Goal: Task Accomplishment & Management: Complete application form

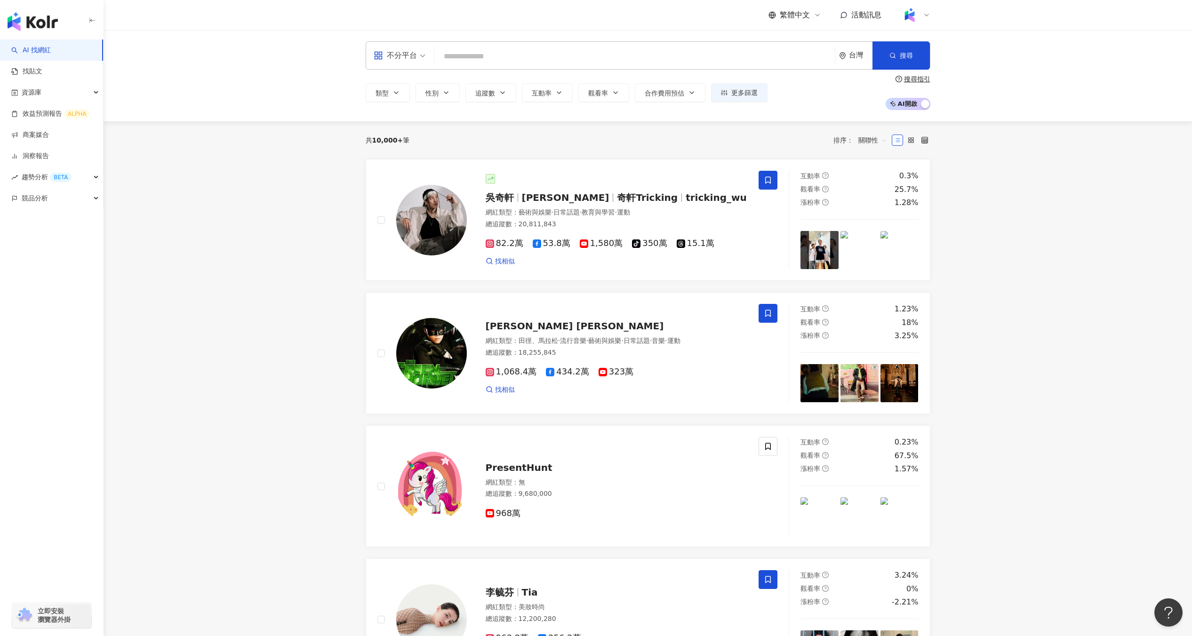
click at [549, 141] on div "共 10,000+ 筆 排序： 關聯性" at bounding box center [648, 140] width 565 height 15
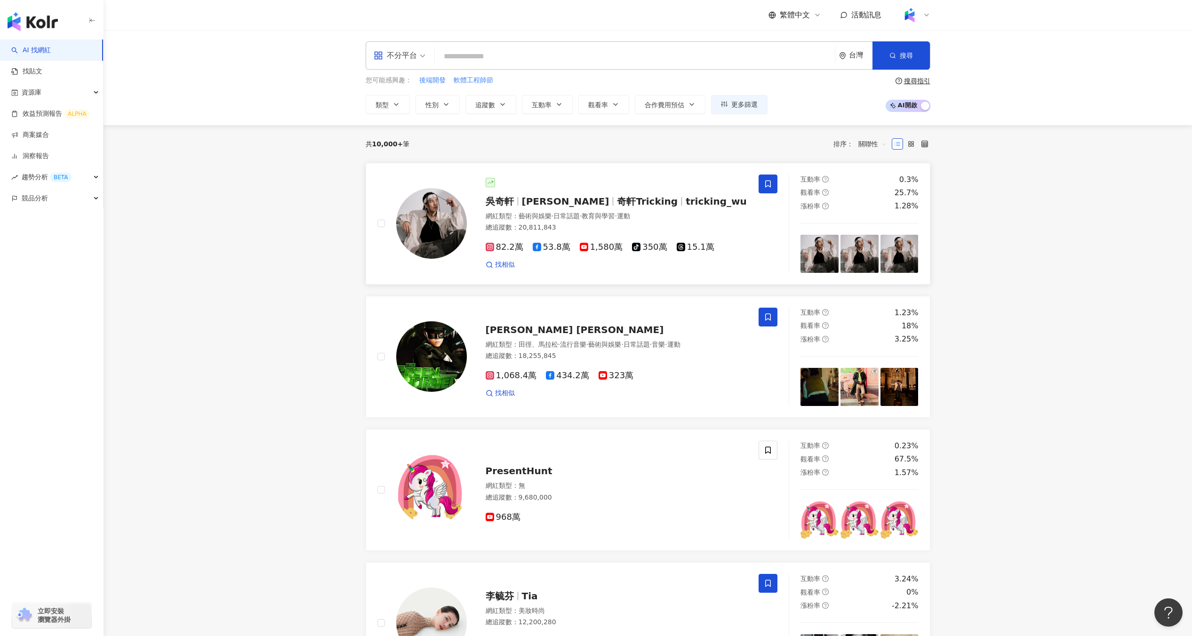
click at [536, 212] on span "藝術與娛樂" at bounding box center [535, 216] width 33 height 8
click at [918, 15] on img at bounding box center [910, 15] width 18 height 18
click at [929, 124] on div "切換工作區" at bounding box center [933, 133] width 63 height 19
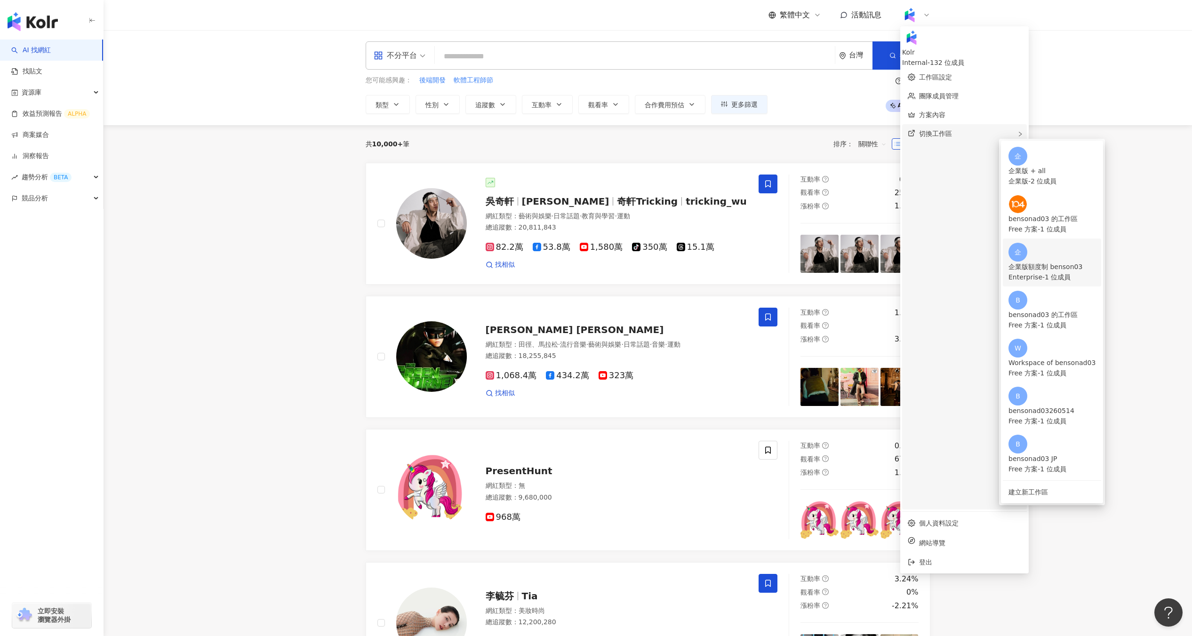
drag, startPoint x: 1030, startPoint y: 172, endPoint x: 1038, endPoint y: 217, distance: 46.3
click at [1038, 217] on ul "企 企業版 + all 企業版 - 2 位成員 bensonad03 的工作區 Free 方案 - 1 位成員 企 企業版額度制 benson03 Enter…" at bounding box center [1052, 322] width 102 height 363
click at [1038, 243] on div "企 企業版額度制 benson03 Enterprise - 1 位成員" at bounding box center [1052, 263] width 87 height 40
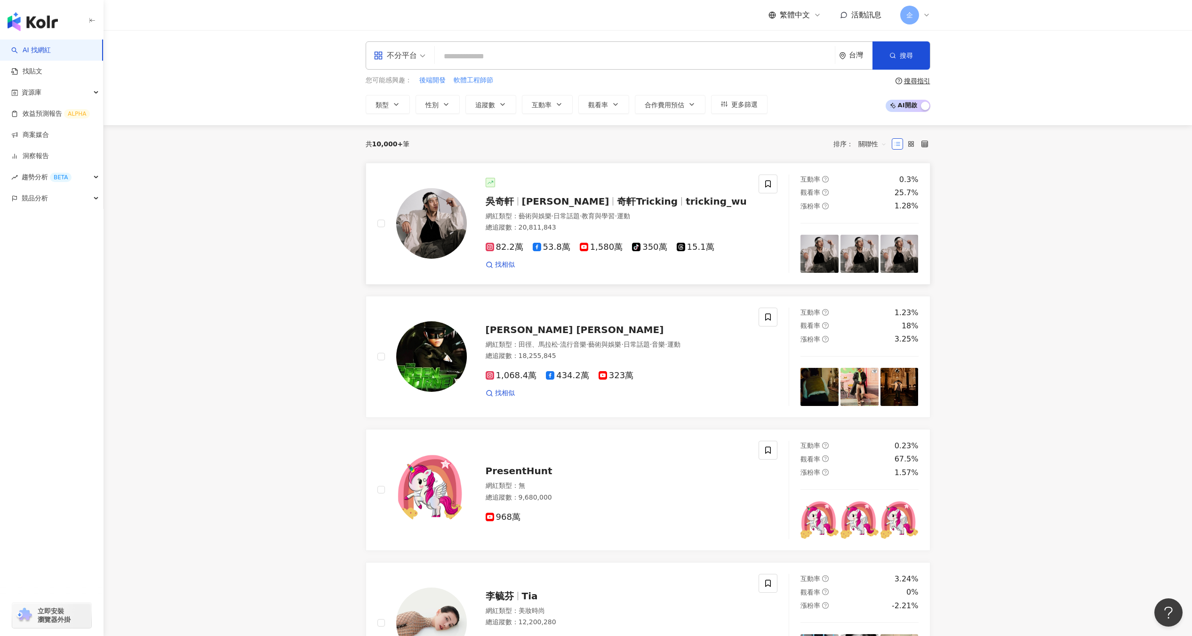
click at [737, 207] on div "吳奇軒 Wu Hsuan 奇軒Tricking tricking_wu" at bounding box center [617, 201] width 262 height 13
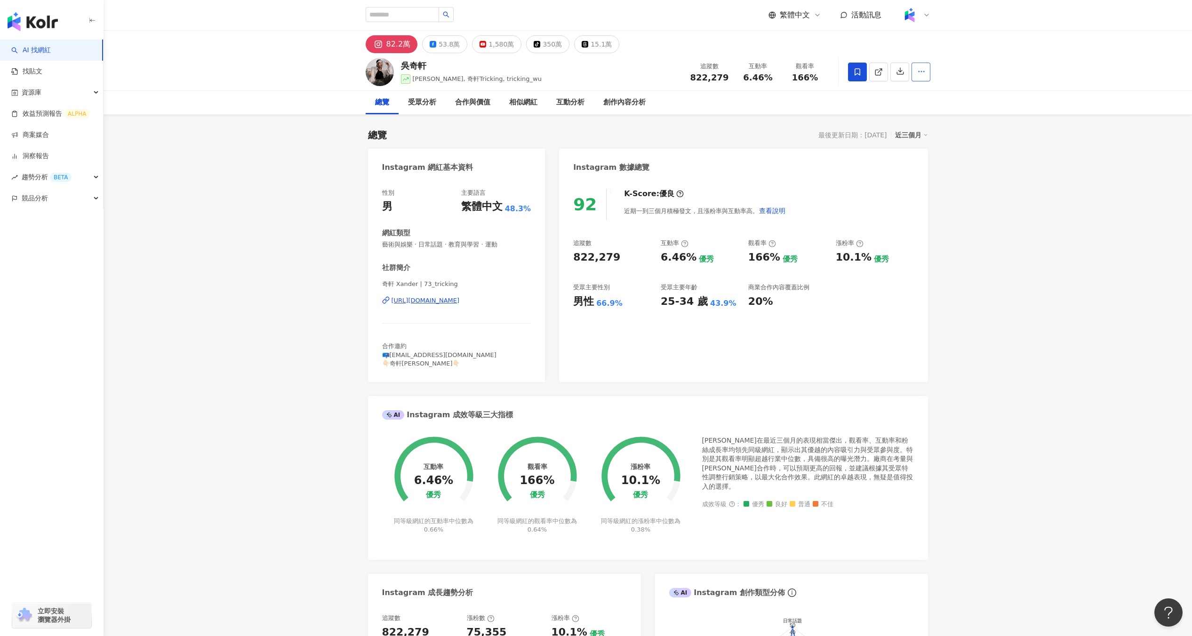
click at [922, 71] on icon "button" at bounding box center [921, 71] width 8 height 8
click at [933, 77] on div "吳奇軒 Wu Hsuan, 奇軒Tricking, tricking_wu 追蹤數 822,279 互動率 6.46% 觀看率 166%" at bounding box center [648, 71] width 602 height 37
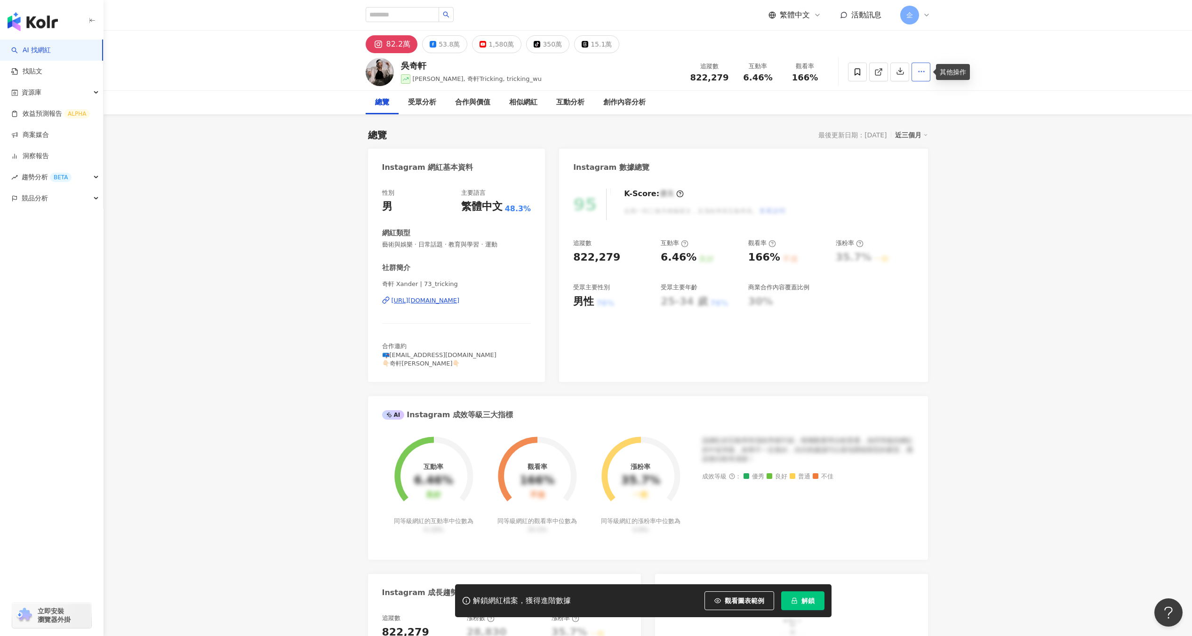
click at [919, 67] on icon "button" at bounding box center [921, 71] width 8 height 8
click at [802, 597] on span "解鎖" at bounding box center [807, 601] width 13 height 8
click at [70, 114] on link "效益預測報告 ALPHA" at bounding box center [50, 113] width 79 height 9
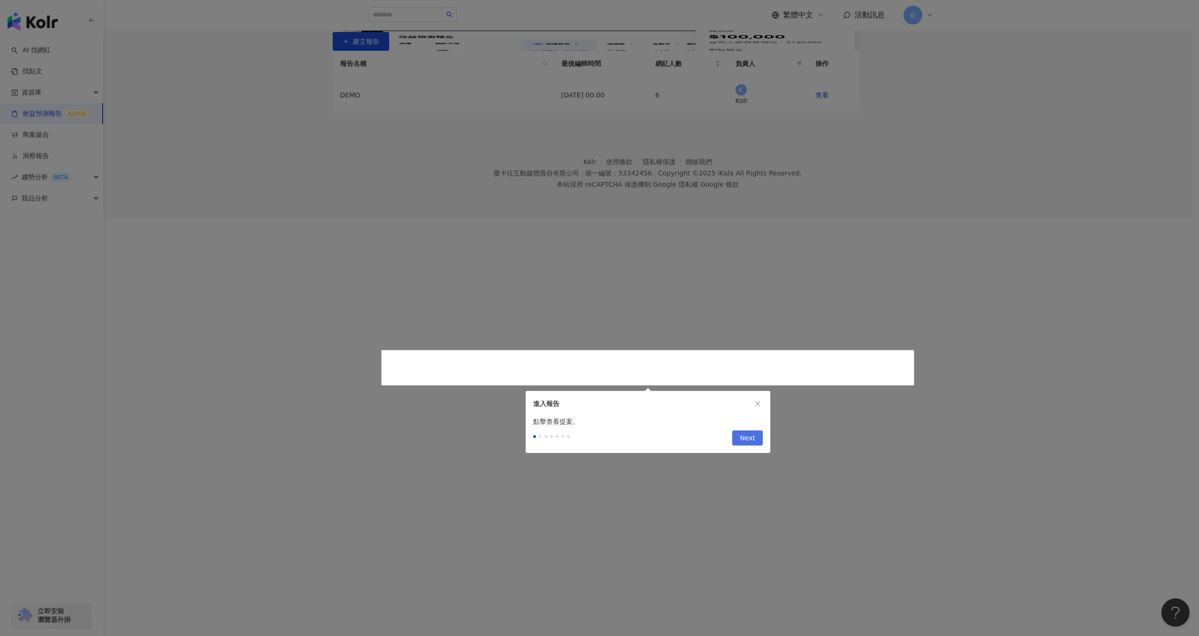
click at [756, 441] on button "Next" at bounding box center [747, 438] width 31 height 15
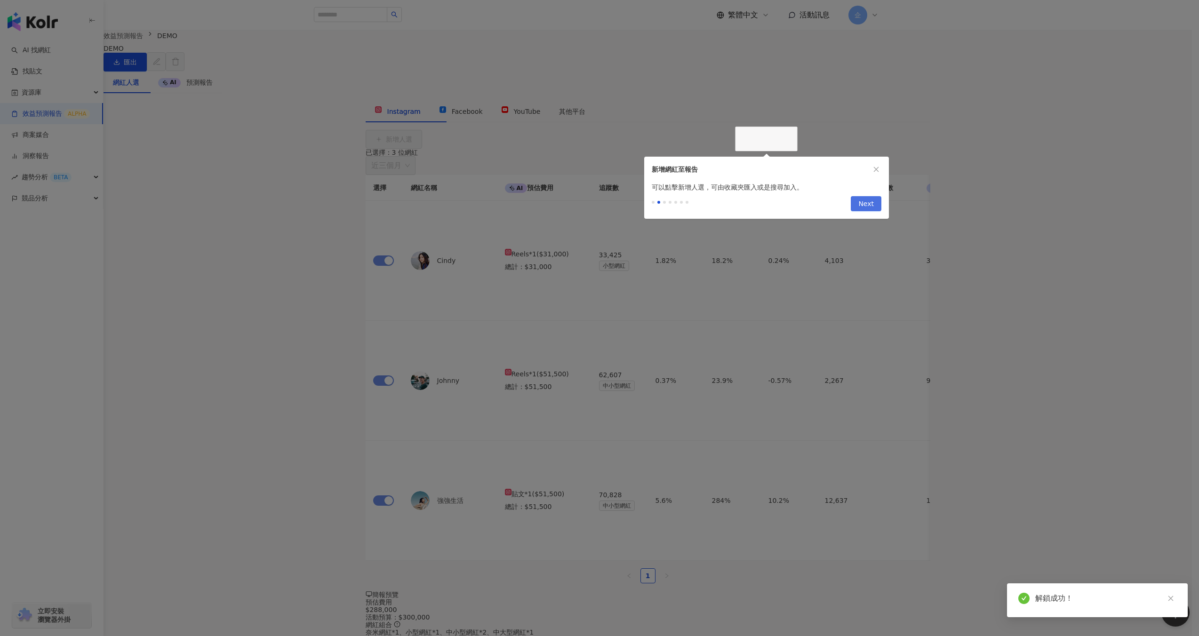
click at [868, 207] on span "Next" at bounding box center [866, 204] width 16 height 15
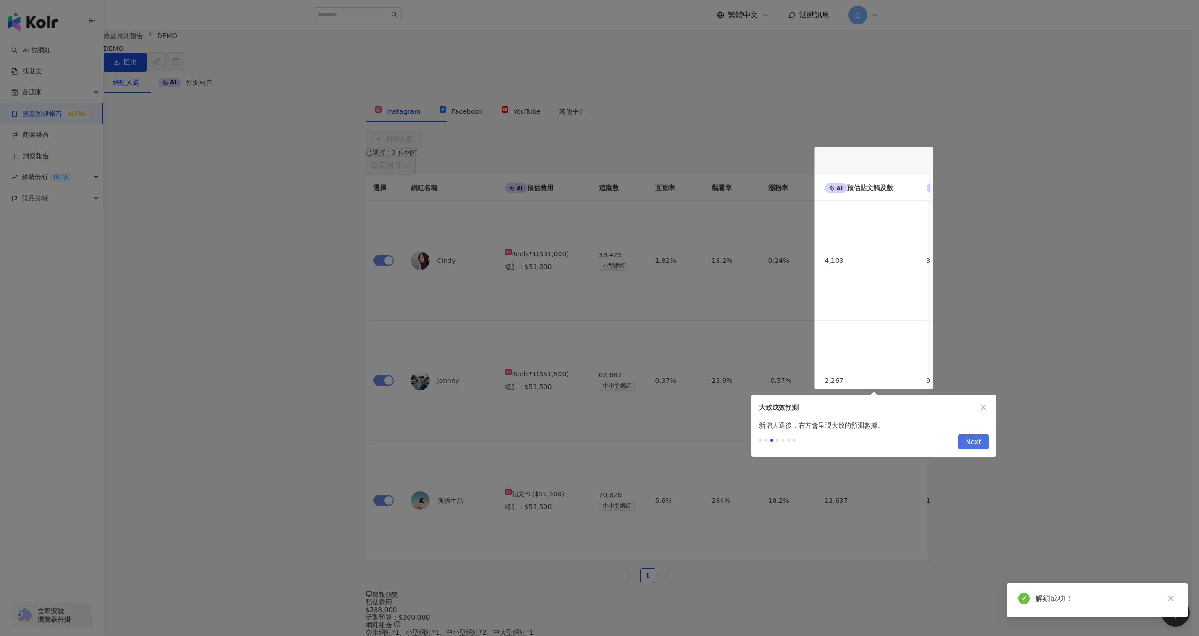
click at [966, 441] on button "Next" at bounding box center [973, 441] width 31 height 15
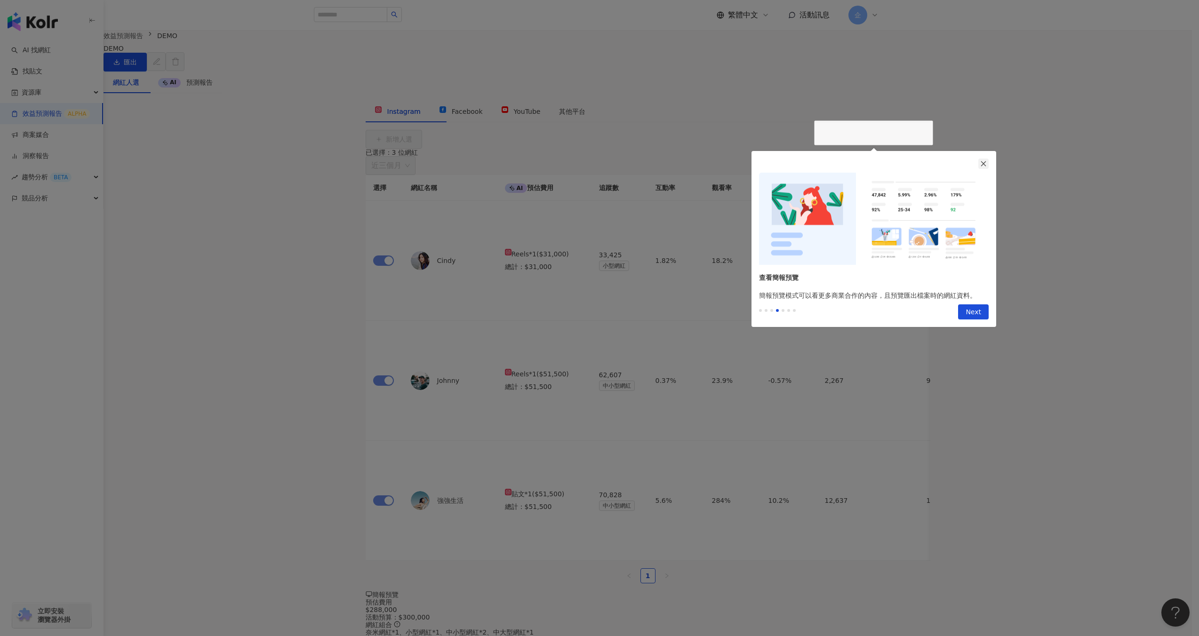
click at [981, 165] on icon "close" at bounding box center [983, 163] width 7 height 7
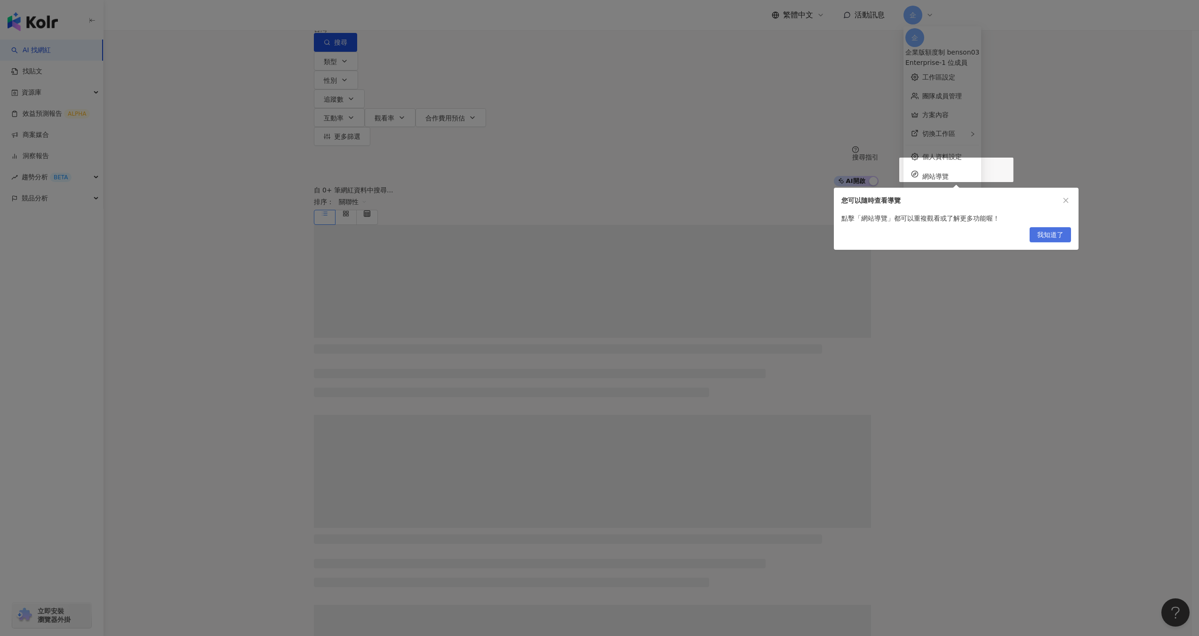
click at [1057, 235] on span "我知道了" at bounding box center [1050, 235] width 26 height 15
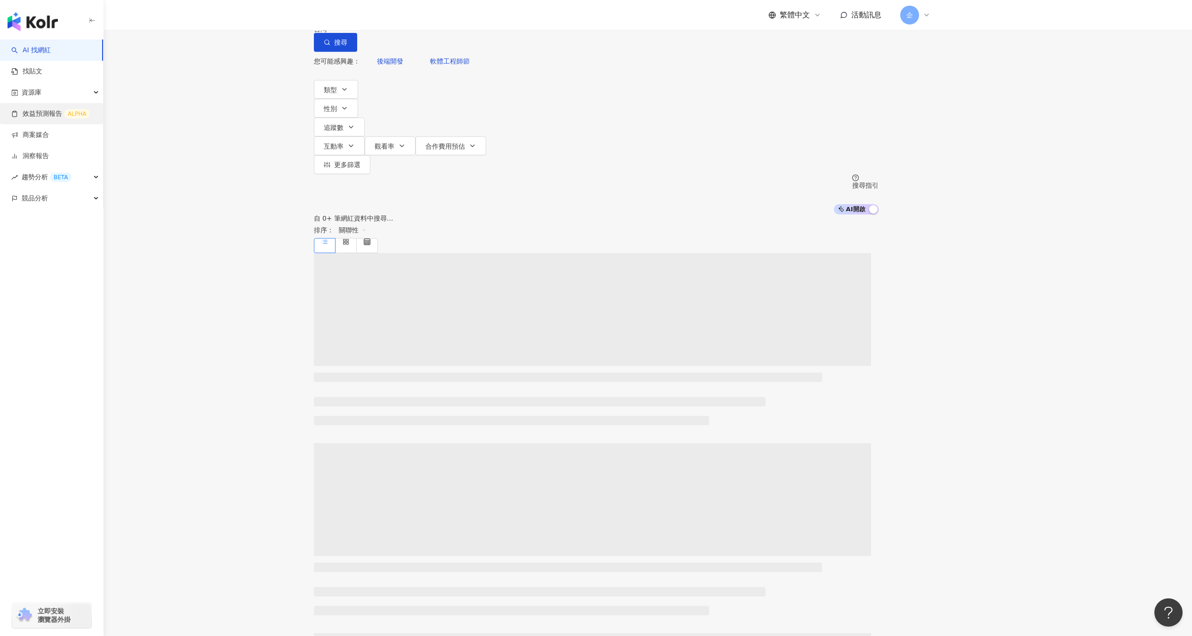
click at [36, 116] on link "效益預測報告 ALPHA" at bounding box center [50, 113] width 79 height 9
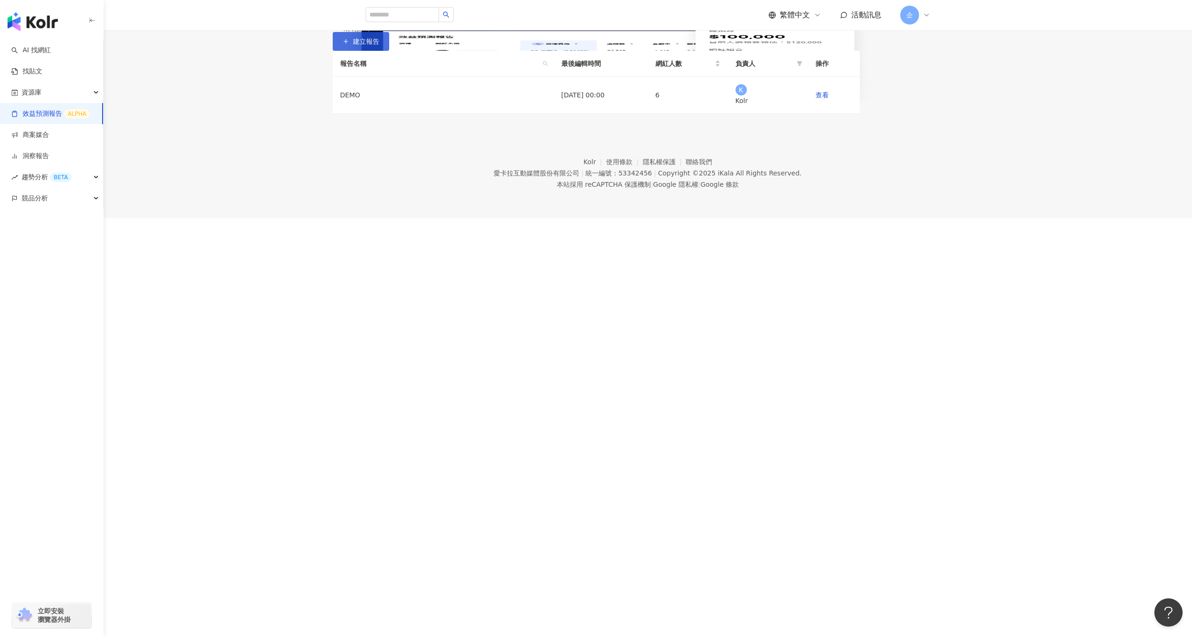
click at [389, 51] on button "建立報告" at bounding box center [361, 41] width 56 height 19
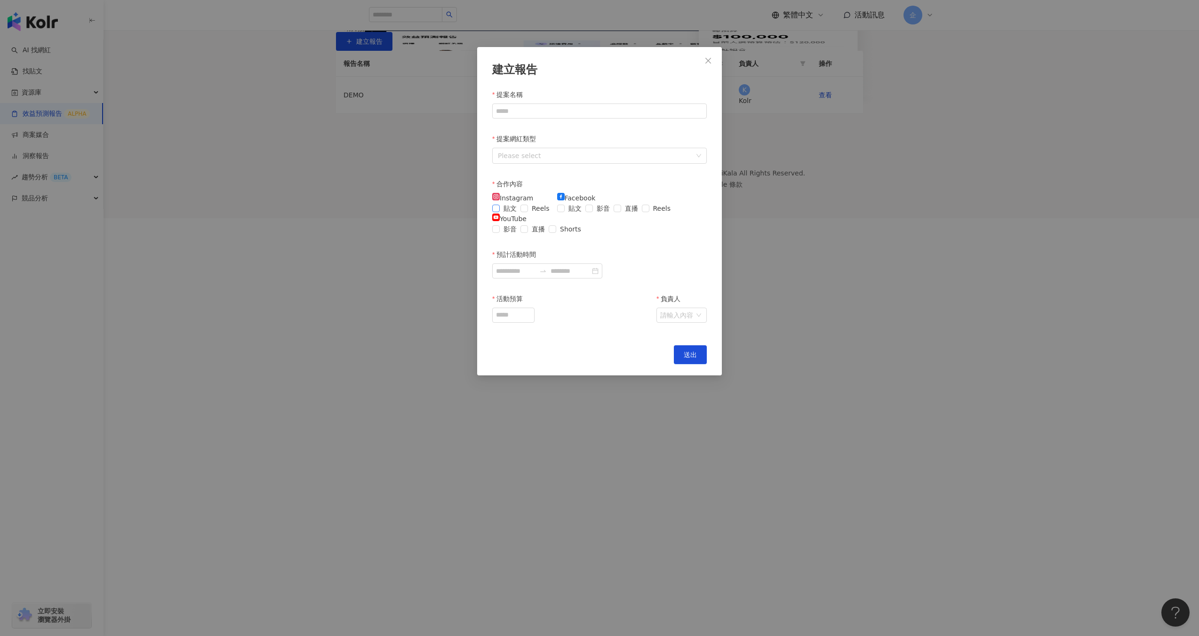
click at [521, 211] on span "貼文" at bounding box center [510, 208] width 21 height 10
click at [565, 209] on span at bounding box center [561, 209] width 8 height 8
click at [585, 212] on span at bounding box center [589, 209] width 8 height 8
click at [528, 214] on span "Reels" at bounding box center [540, 208] width 25 height 10
click at [613, 124] on div "提案名稱 提案網紅類型 Please select 合作內容 Instagram 貼文 Reels Facebook 貼文 影音 直播 Reels YouTu…" at bounding box center [599, 211] width 215 height 245
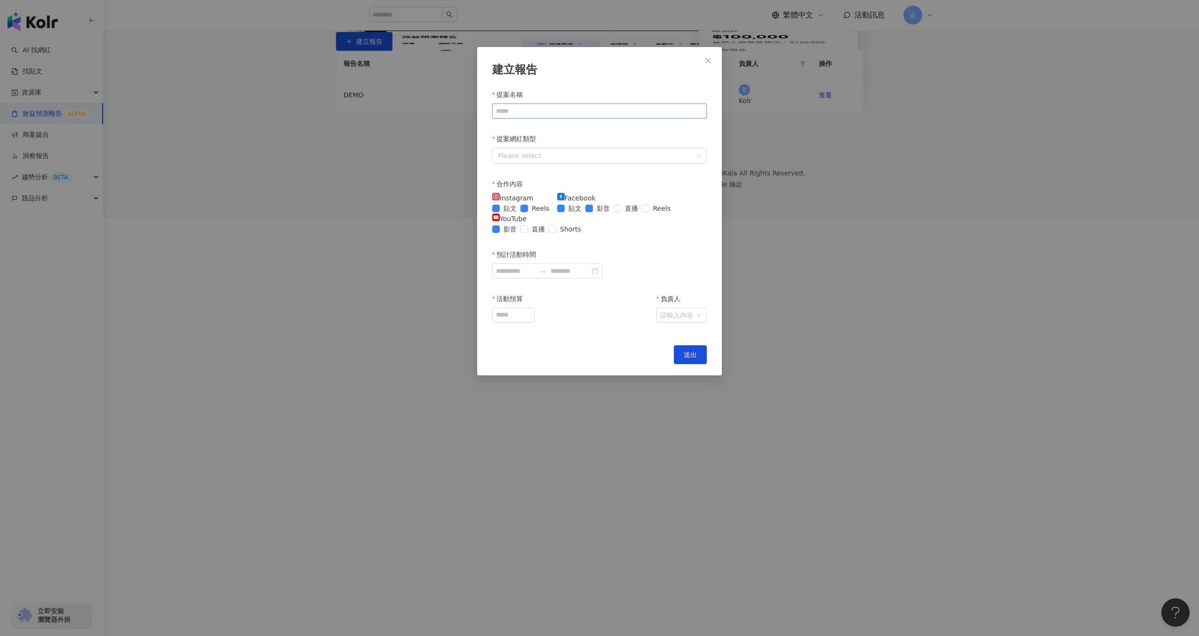
click at [622, 119] on input "提案名稱" at bounding box center [599, 111] width 215 height 15
type input "*"
click at [599, 155] on div at bounding box center [594, 156] width 201 height 12
type input "****"
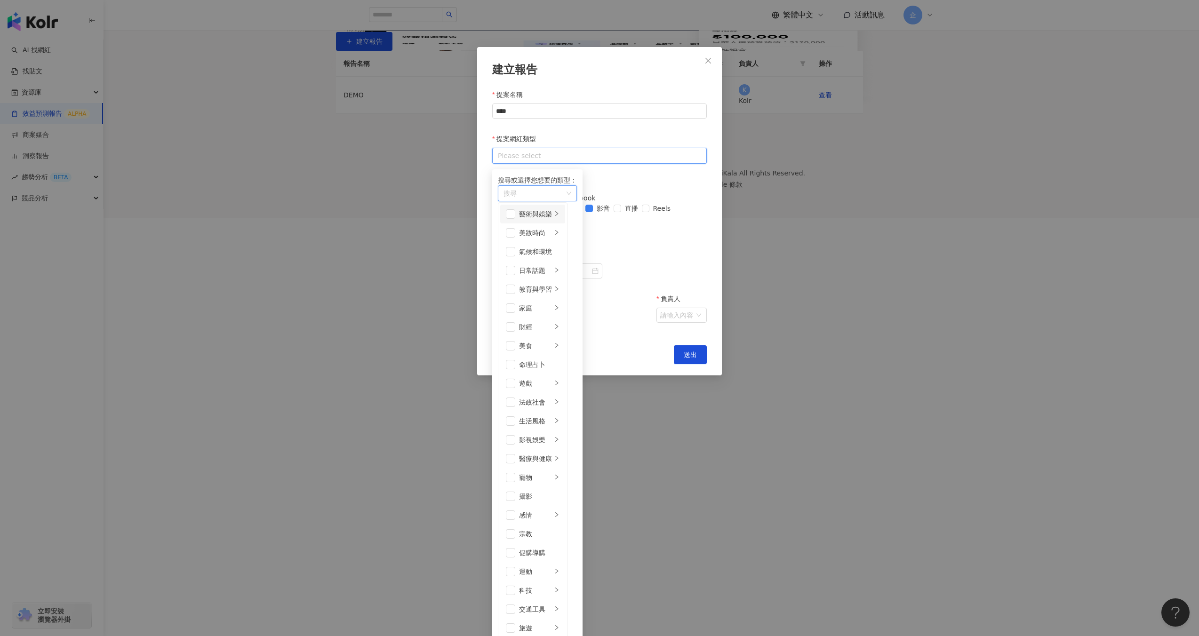
click at [552, 219] on div "藝術與娛樂" at bounding box center [535, 214] width 33 height 10
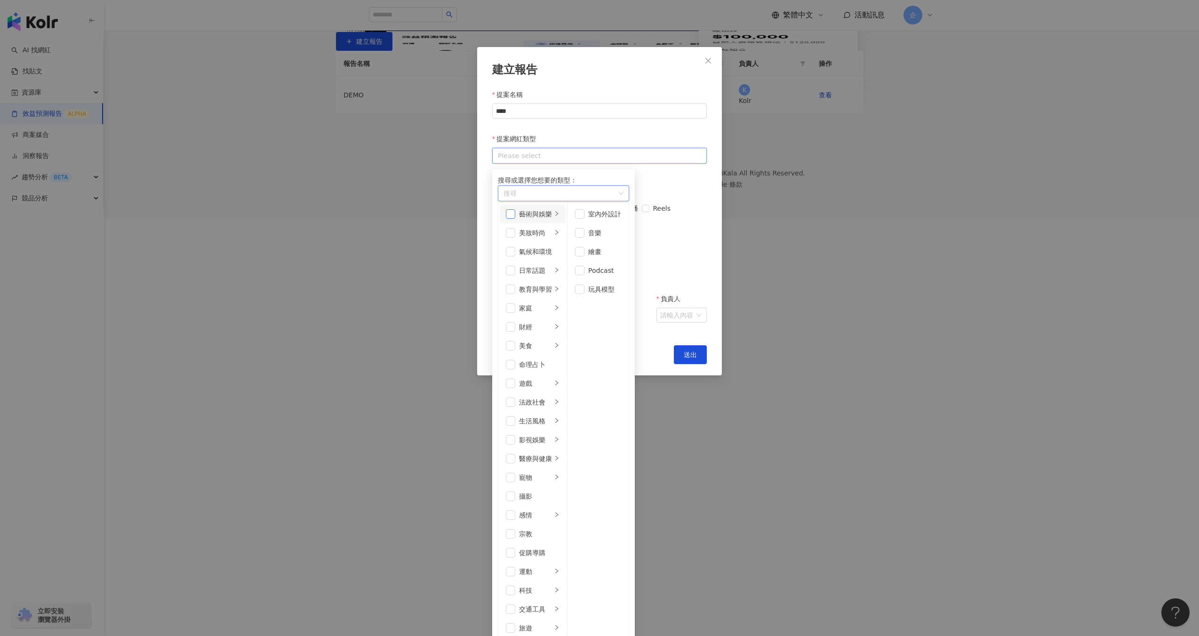
click at [515, 219] on span at bounding box center [510, 213] width 9 height 9
click at [673, 364] on div "Cancel 送出" at bounding box center [599, 354] width 215 height 19
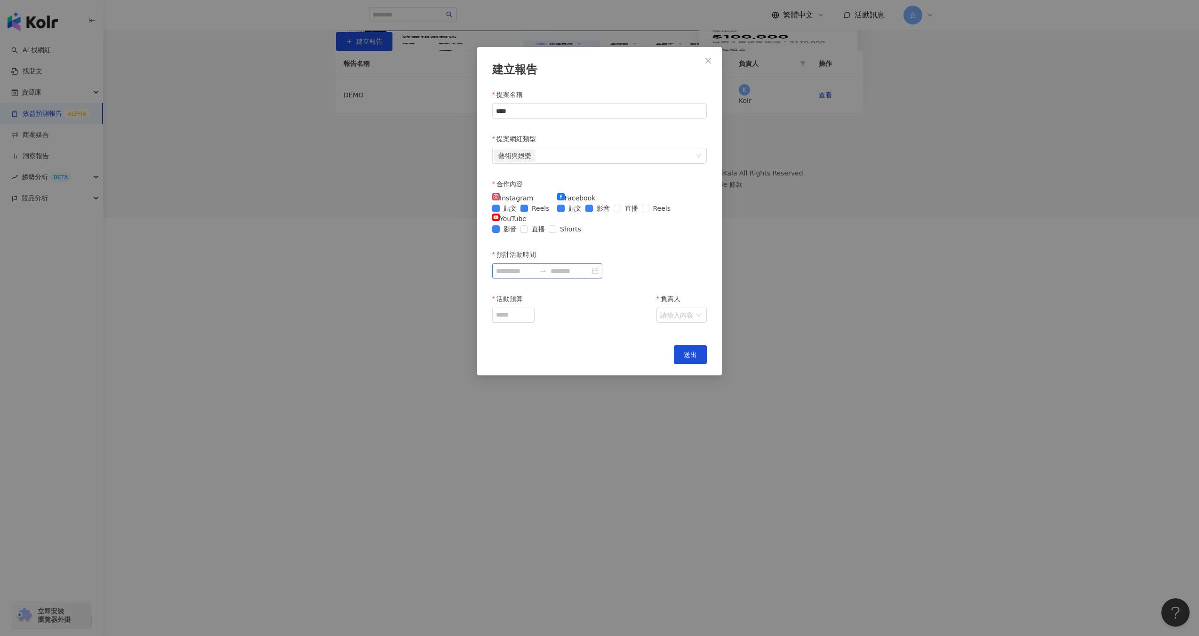
click at [567, 279] on div at bounding box center [547, 271] width 110 height 15
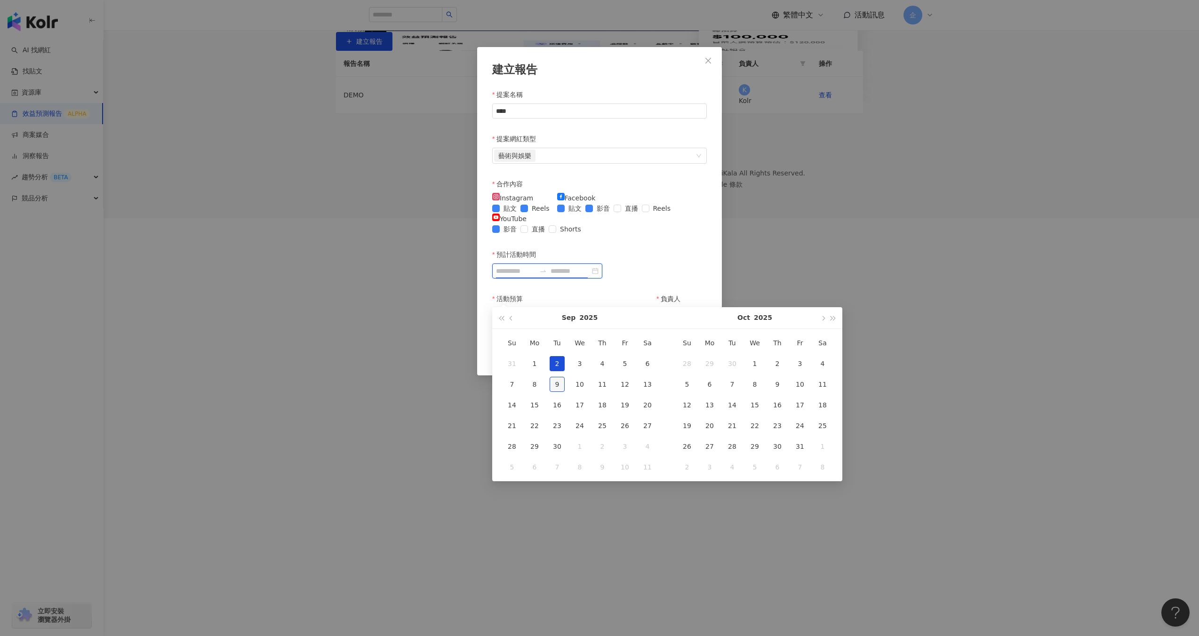
type input "**********"
click at [559, 384] on div "9" at bounding box center [557, 384] width 15 height 15
type input "**********"
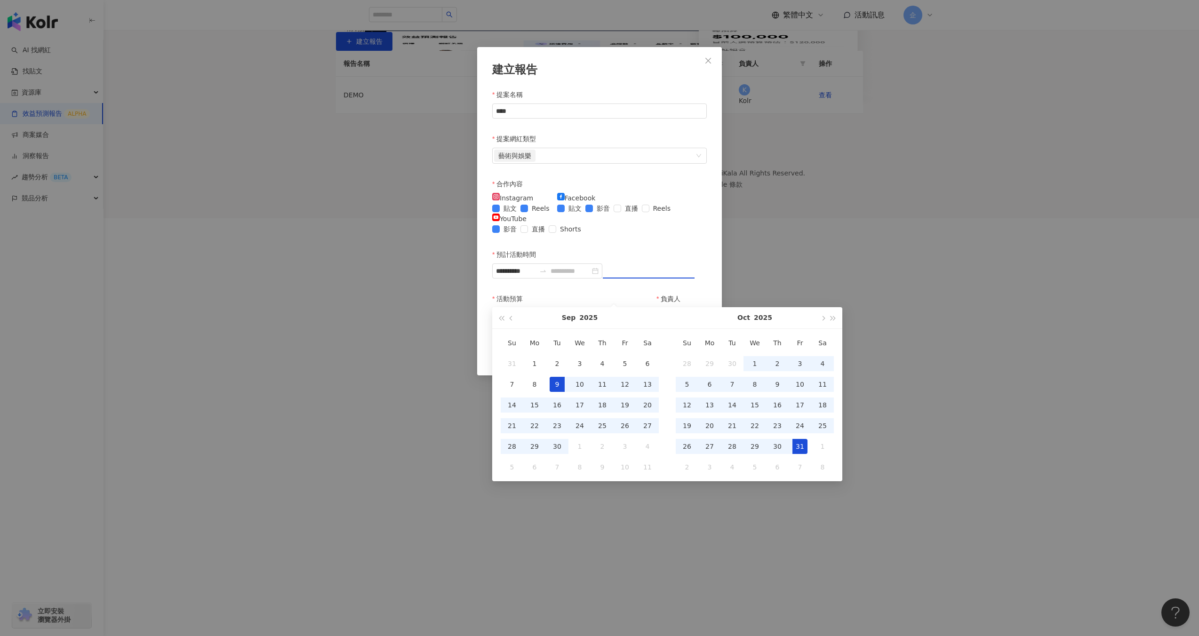
click at [791, 449] on td "31" at bounding box center [800, 446] width 23 height 21
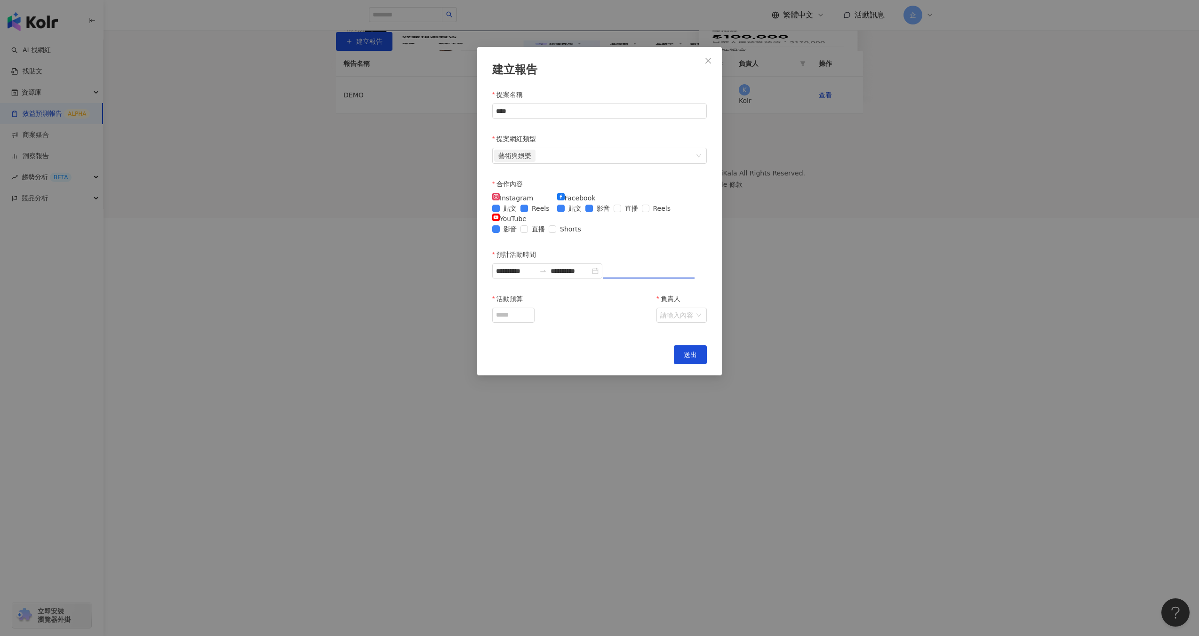
type input "**********"
click at [534, 322] on input "活動預算" at bounding box center [513, 315] width 41 height 14
type input "***"
click at [660, 322] on input "負責人" at bounding box center [676, 315] width 33 height 14
click at [630, 345] on div "bensonad03" at bounding box center [655, 349] width 88 height 10
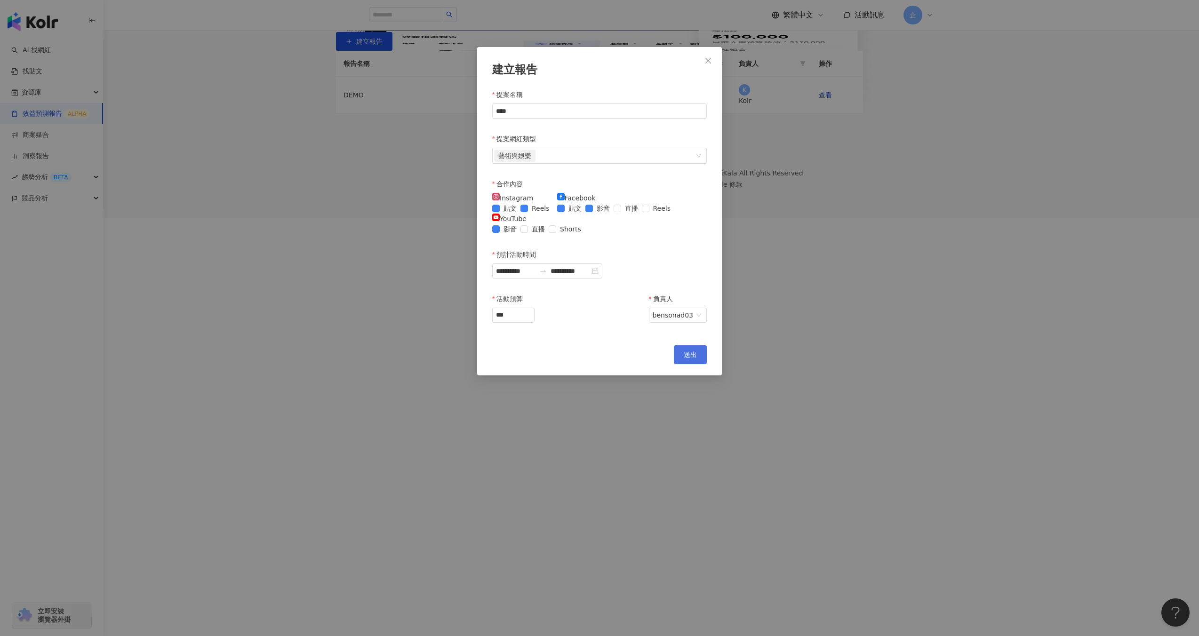
click at [688, 363] on button "送出" at bounding box center [690, 354] width 33 height 19
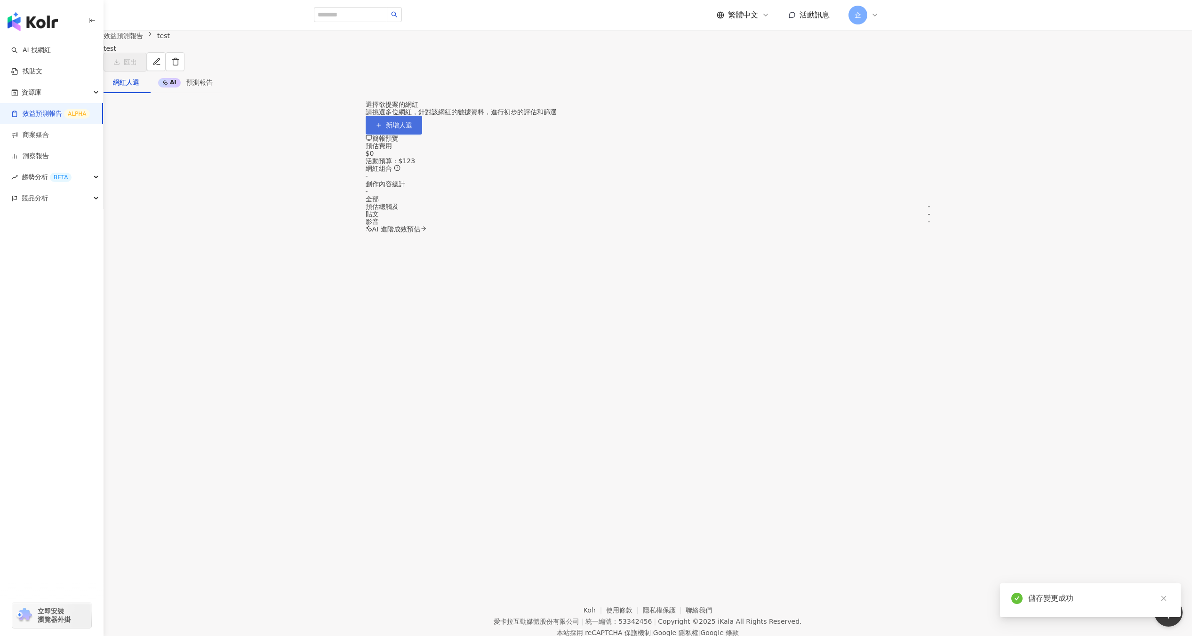
click at [412, 129] on span "新增人選" at bounding box center [399, 125] width 26 height 8
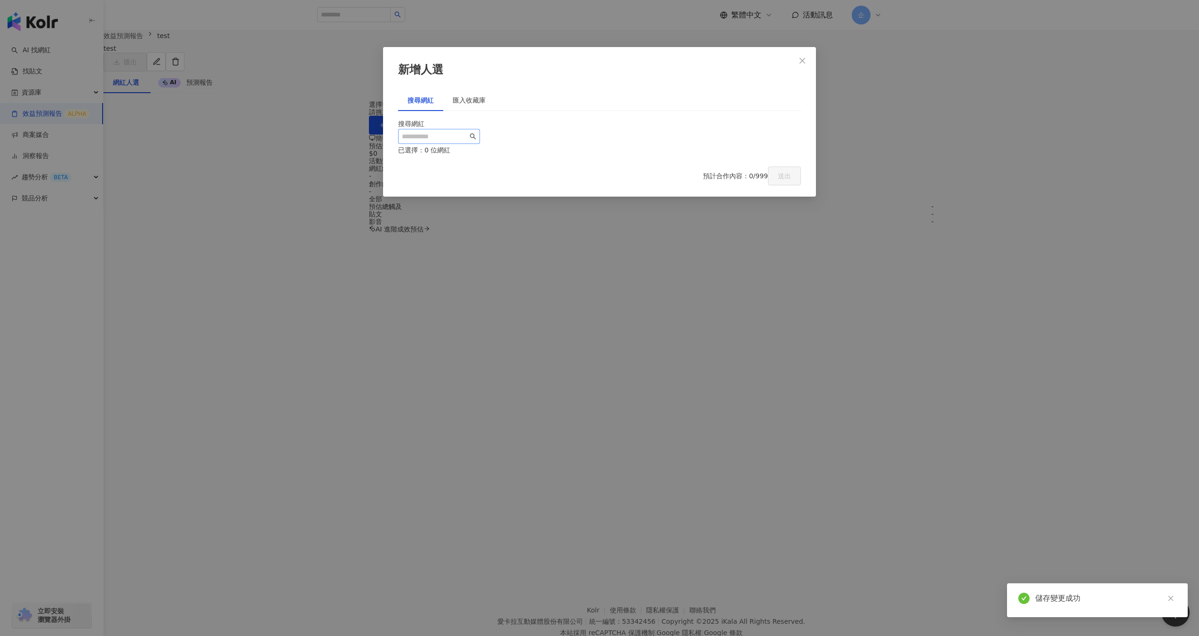
click at [480, 134] on span at bounding box center [439, 136] width 82 height 15
click at [468, 135] on input "search" at bounding box center [435, 136] width 66 height 10
type input "***"
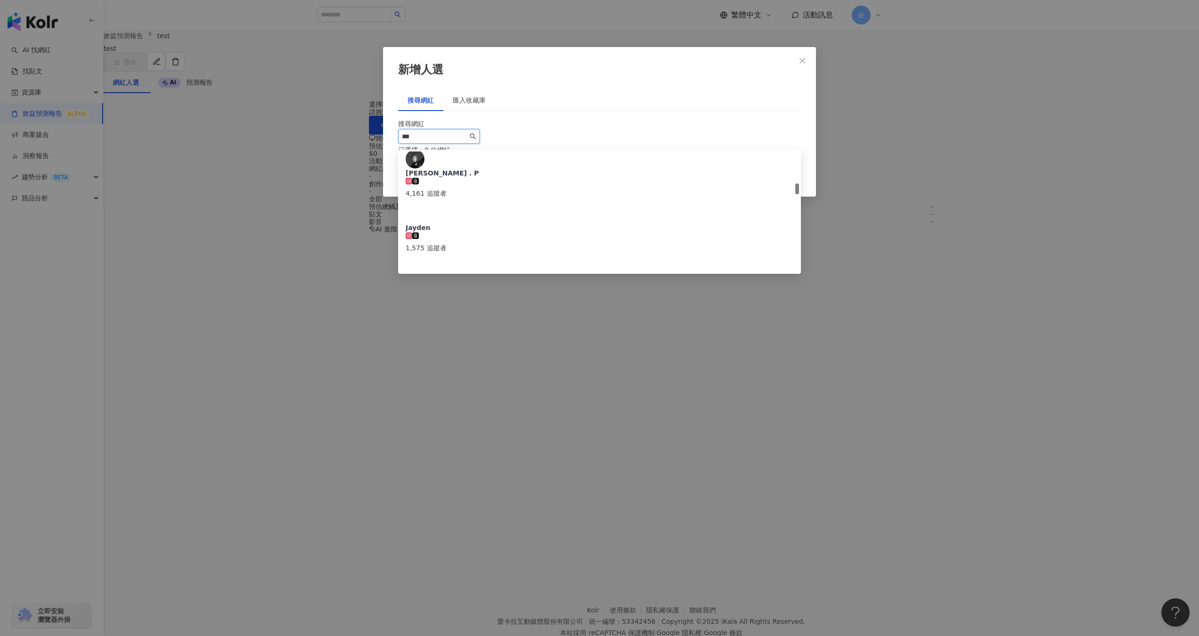
scroll to position [339, 0]
click at [555, 263] on div "Jayy ✨ 28,309 追蹤者" at bounding box center [600, 287] width 388 height 49
click at [468, 136] on input "***" at bounding box center [435, 136] width 66 height 10
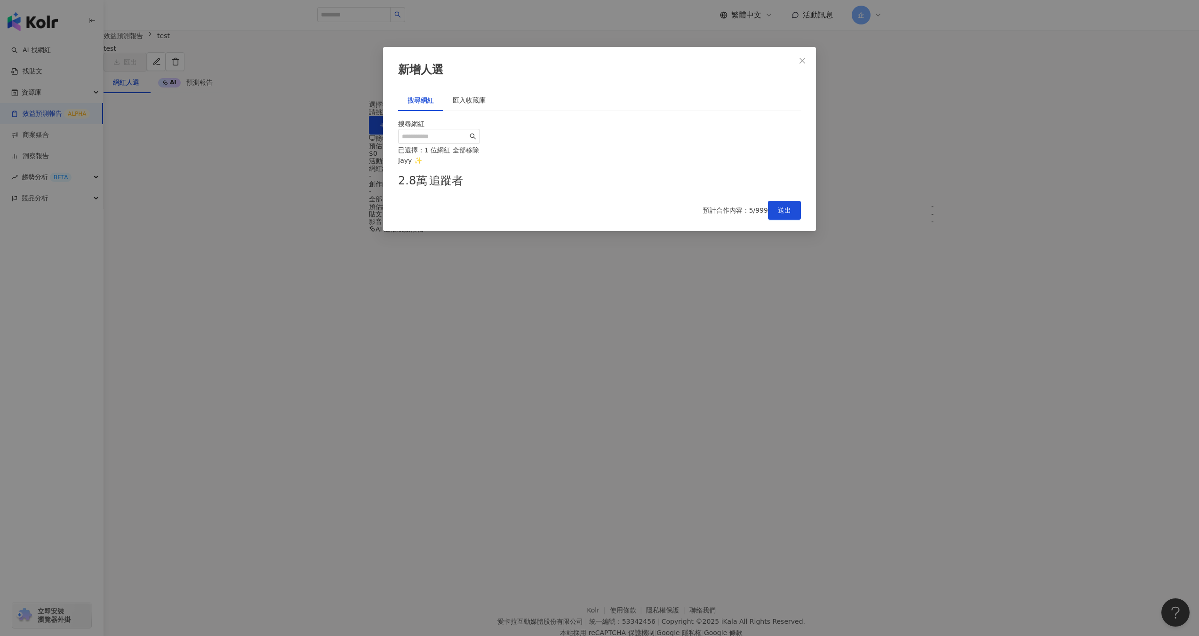
click at [475, 154] on span "全部移除" at bounding box center [466, 150] width 26 height 8
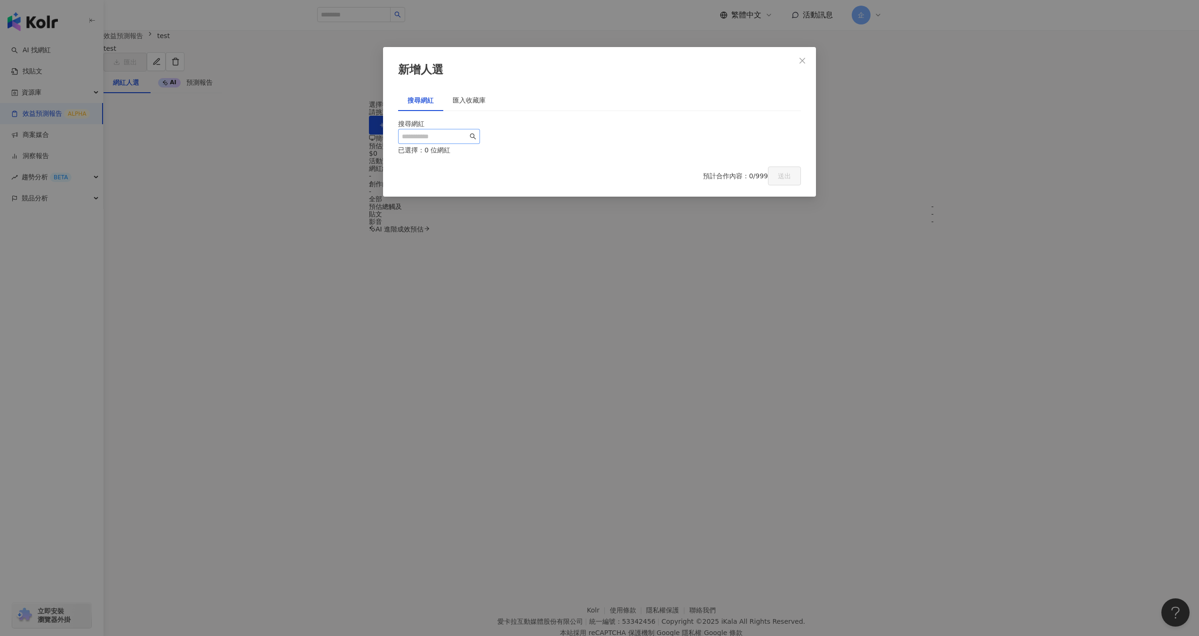
click at [480, 133] on span at bounding box center [439, 136] width 82 height 15
click at [468, 142] on input "search" at bounding box center [435, 136] width 66 height 10
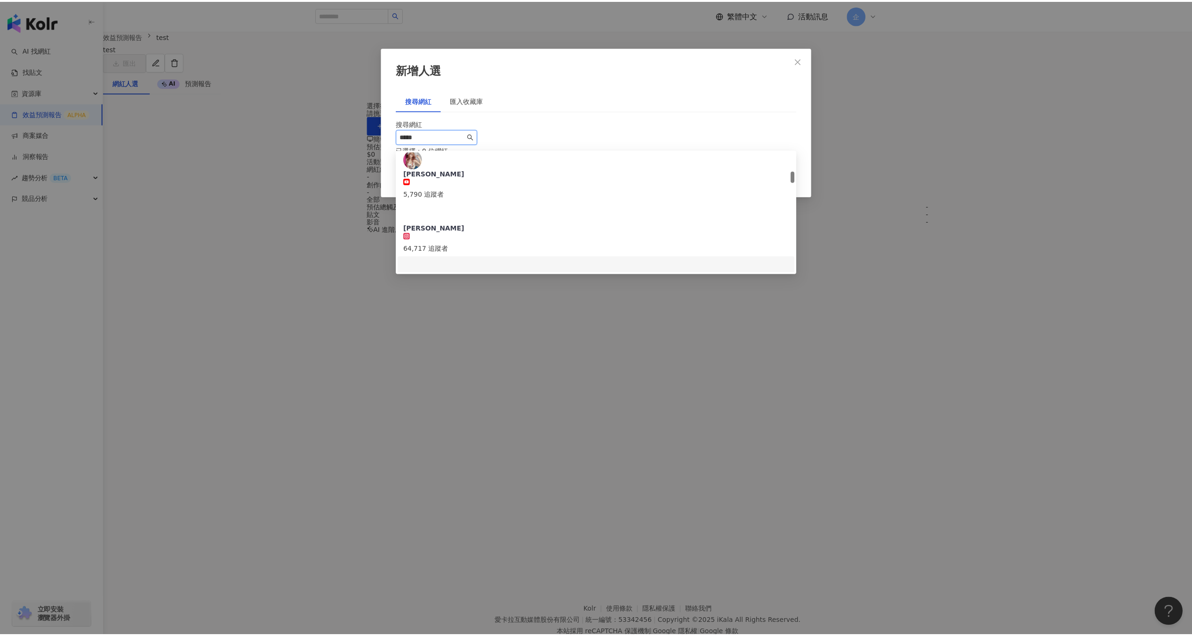
scroll to position [159, 0]
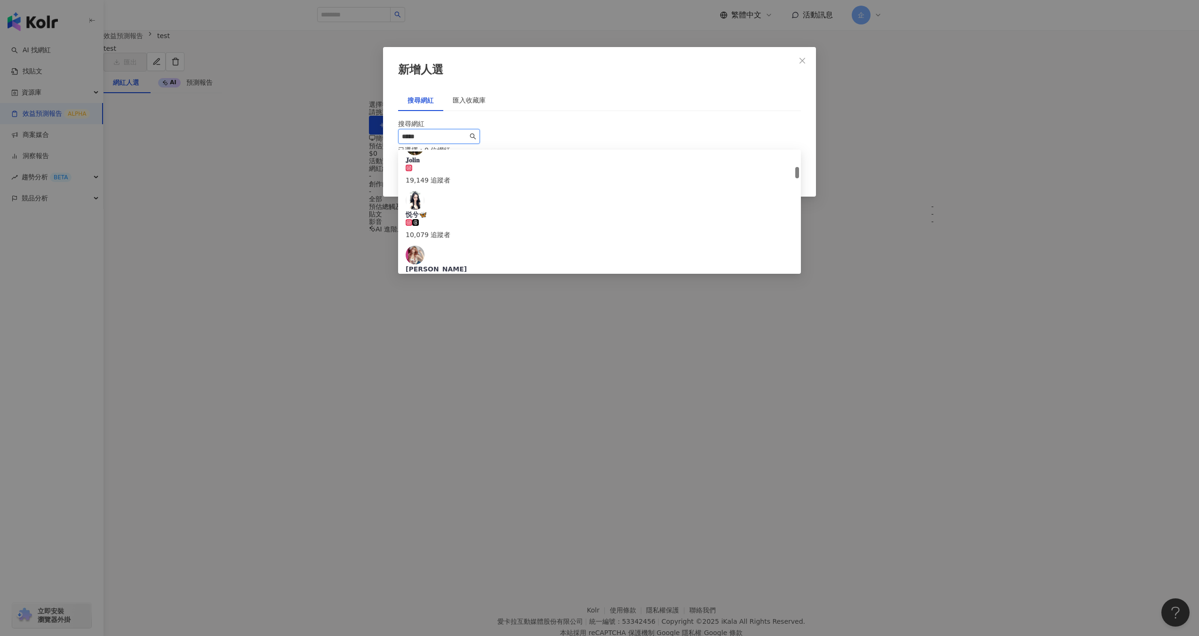
click at [529, 300] on div "JOLINA MARIE 64,717 追蹤者" at bounding box center [600, 324] width 388 height 49
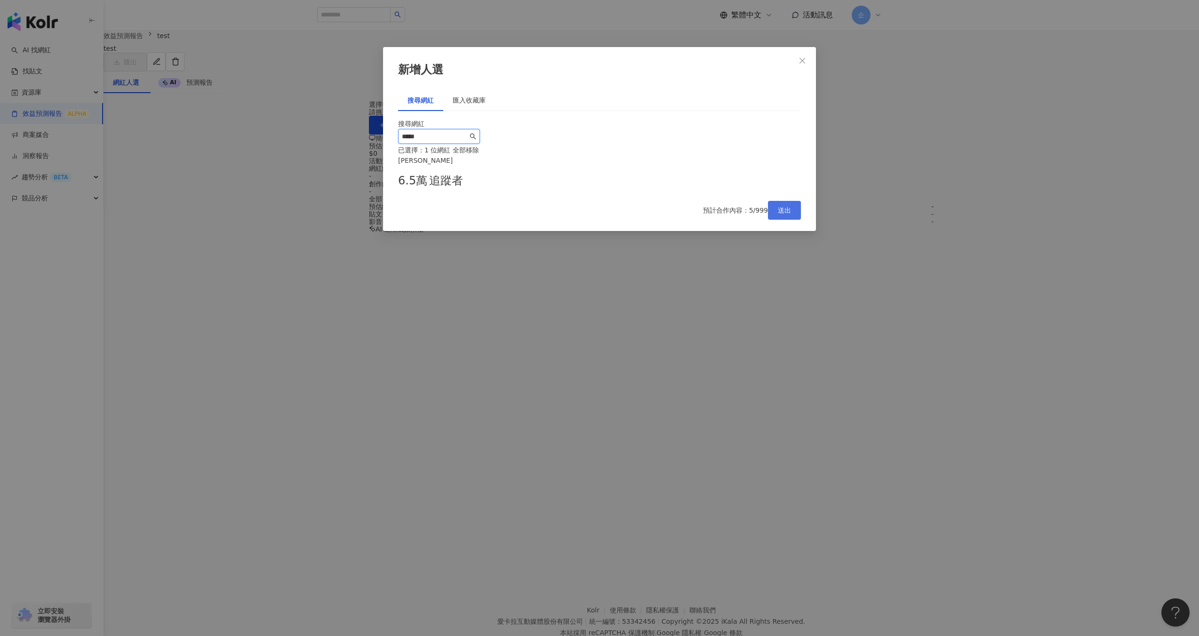
type input "*****"
click at [776, 220] on button "送出" at bounding box center [784, 210] width 33 height 19
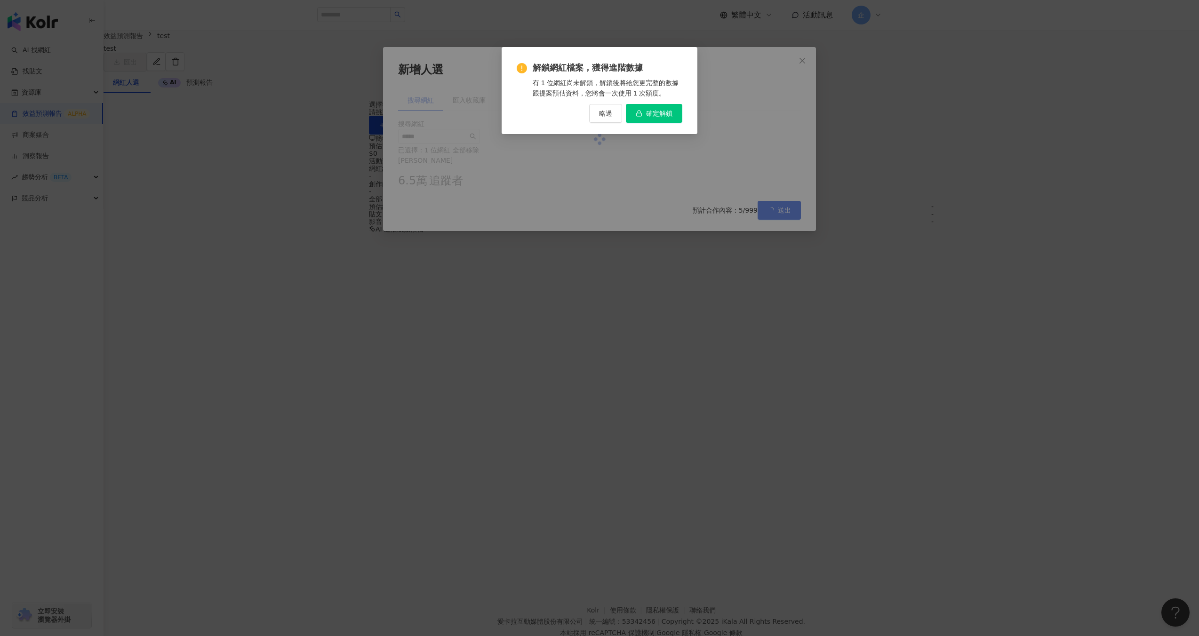
click at [655, 115] on span "確定解鎖" at bounding box center [659, 114] width 26 height 8
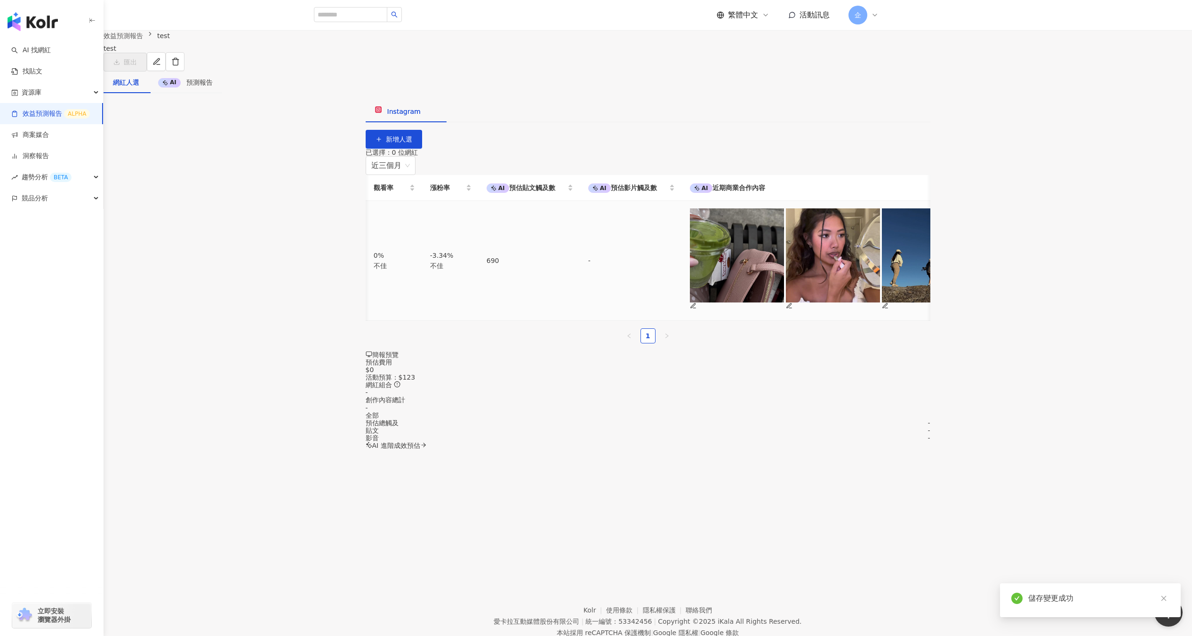
scroll to position [0, 341]
click at [305, 174] on main "效益預測報告 test test 匯出 網紅人選 AI 預測報告 Instagram 新增人選 已選擇：0 位網紅 近三個月 選擇 網紅名稱 AI 預估費用 …" at bounding box center [648, 240] width 1089 height 419
click at [82, 91] on div "資源庫" at bounding box center [51, 92] width 103 height 21
click at [49, 114] on link "網紅管理" at bounding box center [36, 113] width 26 height 9
click at [208, 193] on main "效益預測報告 test test 匯出 網紅人選 AI 預測報告 Instagram 新增人選 已選擇：0 位網紅 近三個月 選擇 網紅名稱 AI 預估費用 …" at bounding box center [648, 240] width 1089 height 419
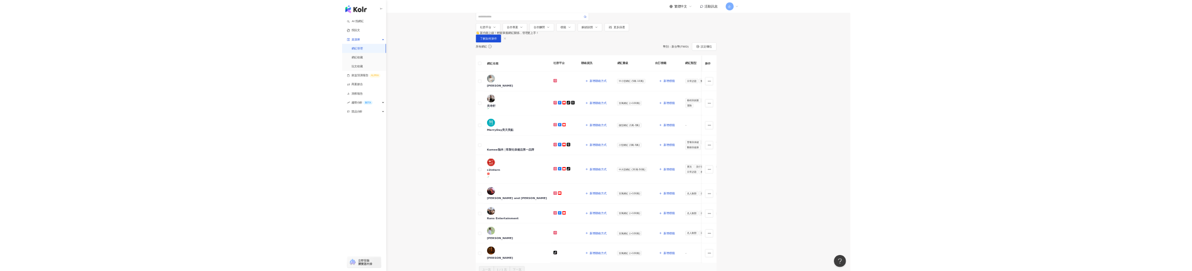
scroll to position [82, 0]
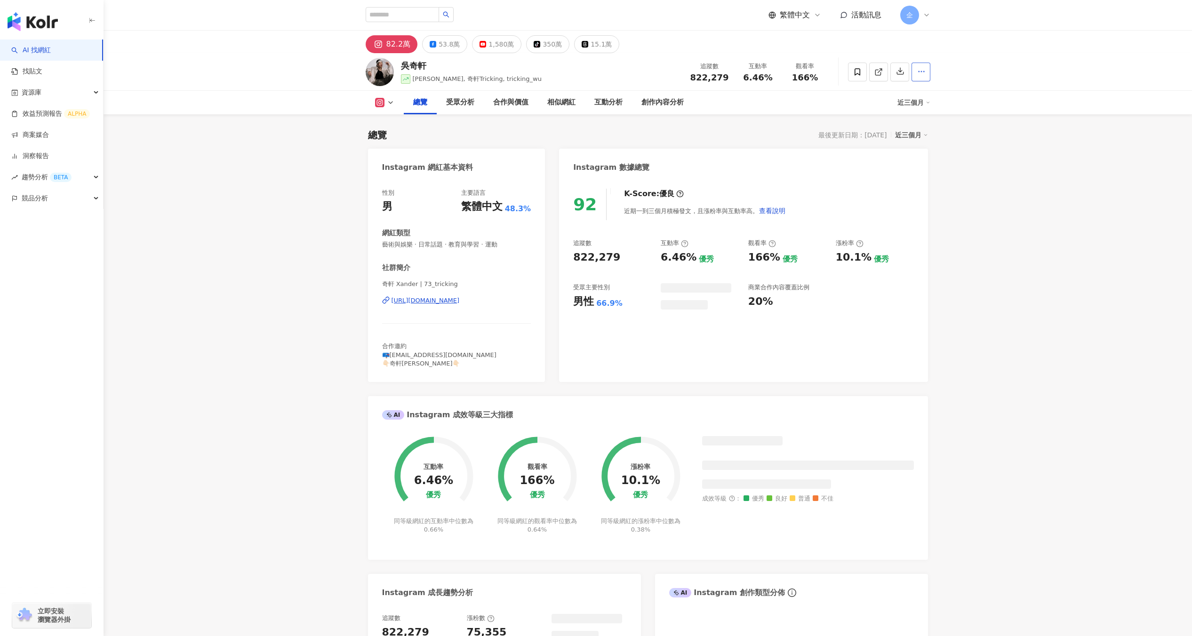
click at [918, 78] on button "button" at bounding box center [921, 72] width 19 height 19
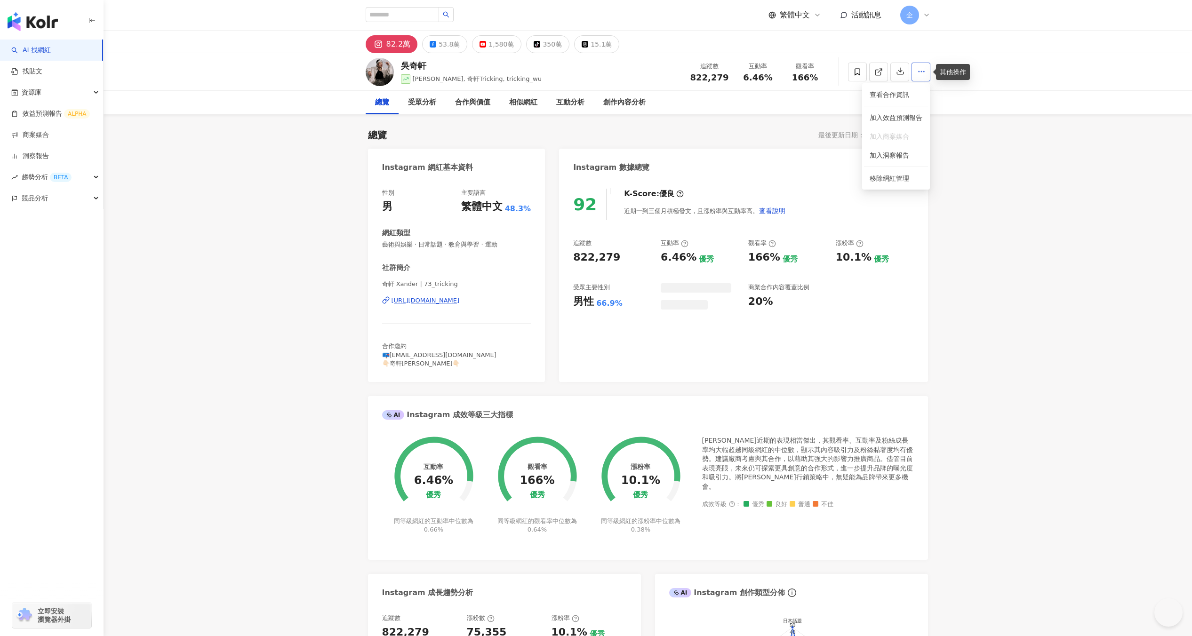
click at [923, 78] on button "button" at bounding box center [921, 72] width 19 height 19
click at [922, 75] on icon "button" at bounding box center [921, 71] width 8 height 8
click at [902, 115] on span "加入效益預測報告" at bounding box center [896, 118] width 53 height 8
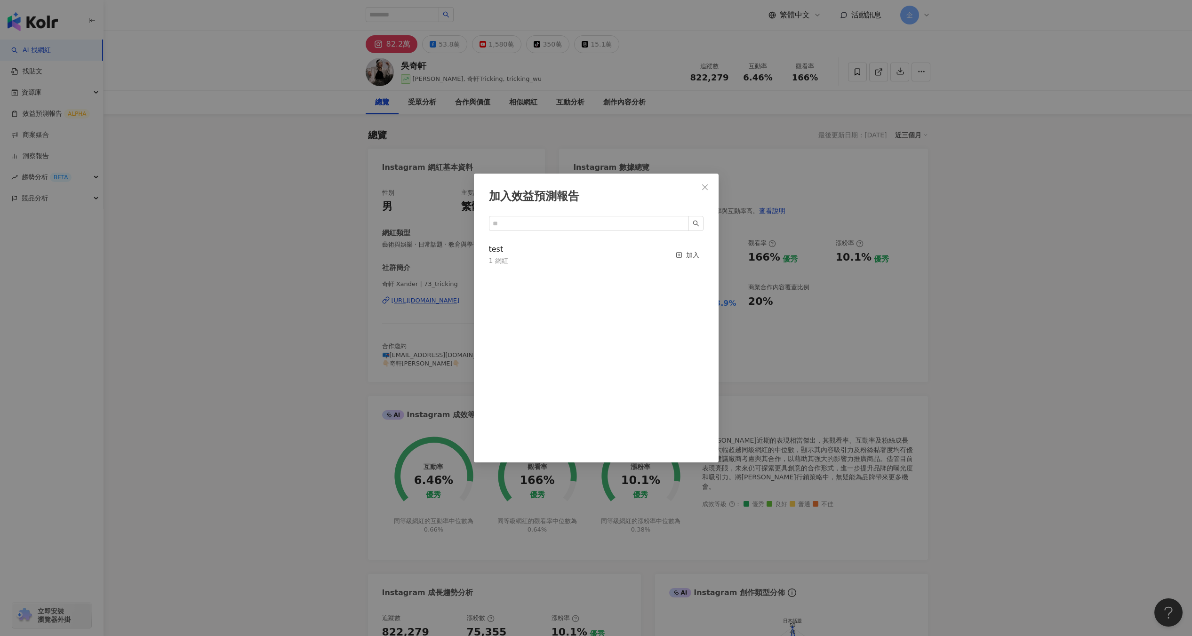
click at [660, 258] on li "test 1 網紅 加入" at bounding box center [596, 255] width 215 height 33
click at [679, 255] on line "button" at bounding box center [679, 255] width 0 height 2
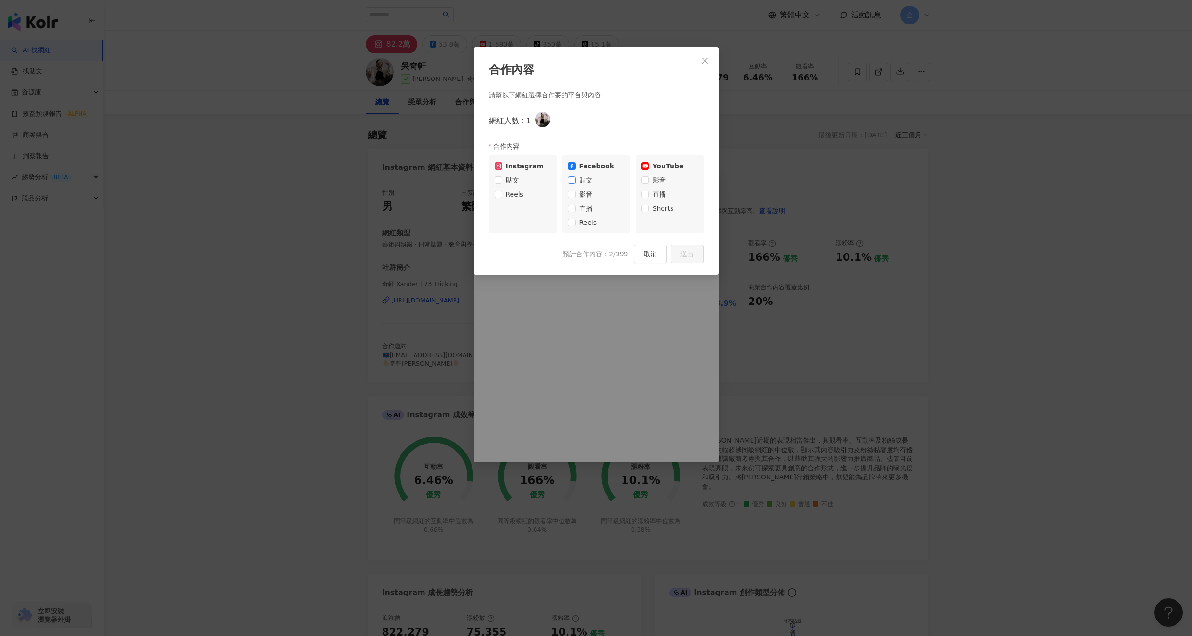
click at [602, 179] on label "貼文" at bounding box center [596, 180] width 56 height 14
click at [653, 179] on span "影音" at bounding box center [659, 180] width 21 height 10
click at [652, 190] on span "直播" at bounding box center [659, 194] width 21 height 10
click at [687, 248] on button "送出" at bounding box center [687, 254] width 33 height 19
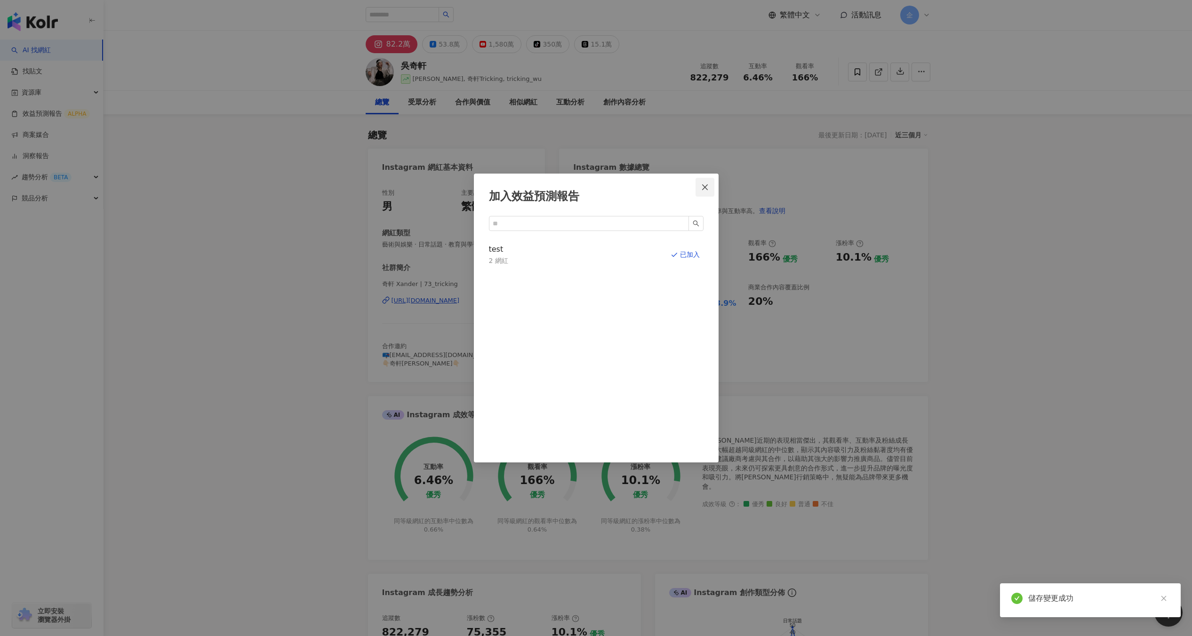
click at [704, 188] on icon "close" at bounding box center [705, 187] width 6 height 6
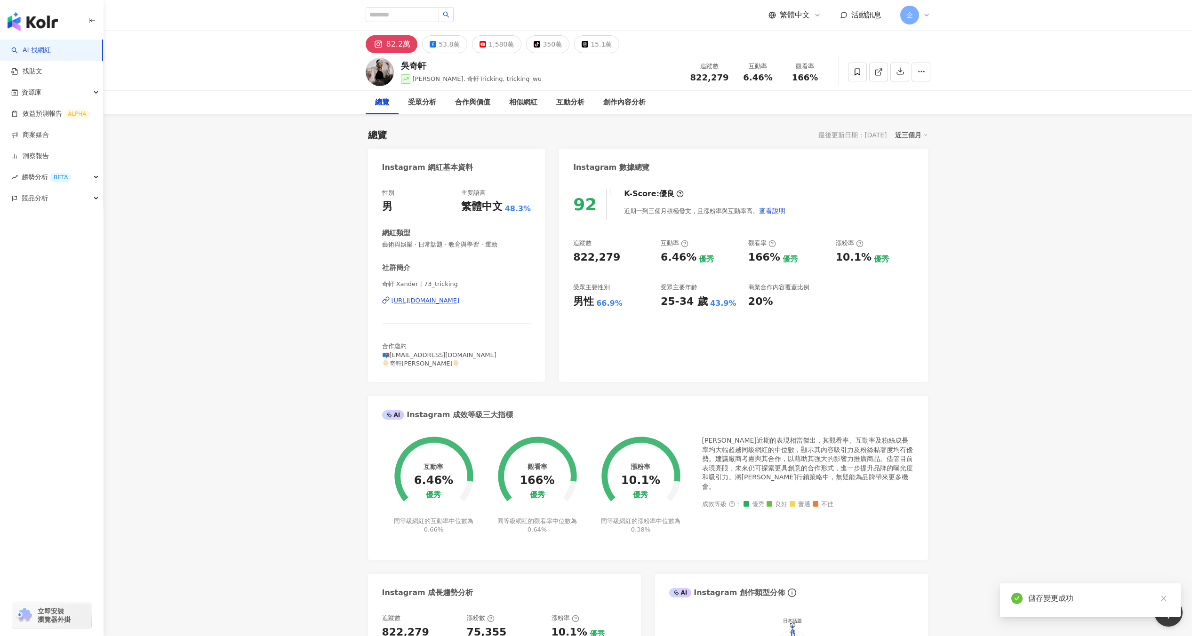
click at [767, 137] on div "總覽 最後更新日期：2025/9/8 近三個月" at bounding box center [648, 134] width 560 height 13
click at [918, 76] on button "button" at bounding box center [921, 72] width 19 height 19
click at [807, 139] on div "總覽 最後更新日期：2025/9/8 近三個月" at bounding box center [648, 134] width 560 height 13
click at [633, 140] on div "總覽 最後更新日期：2025/9/8 近三個月" at bounding box center [648, 134] width 560 height 13
click at [928, 73] on button "button" at bounding box center [921, 72] width 19 height 19
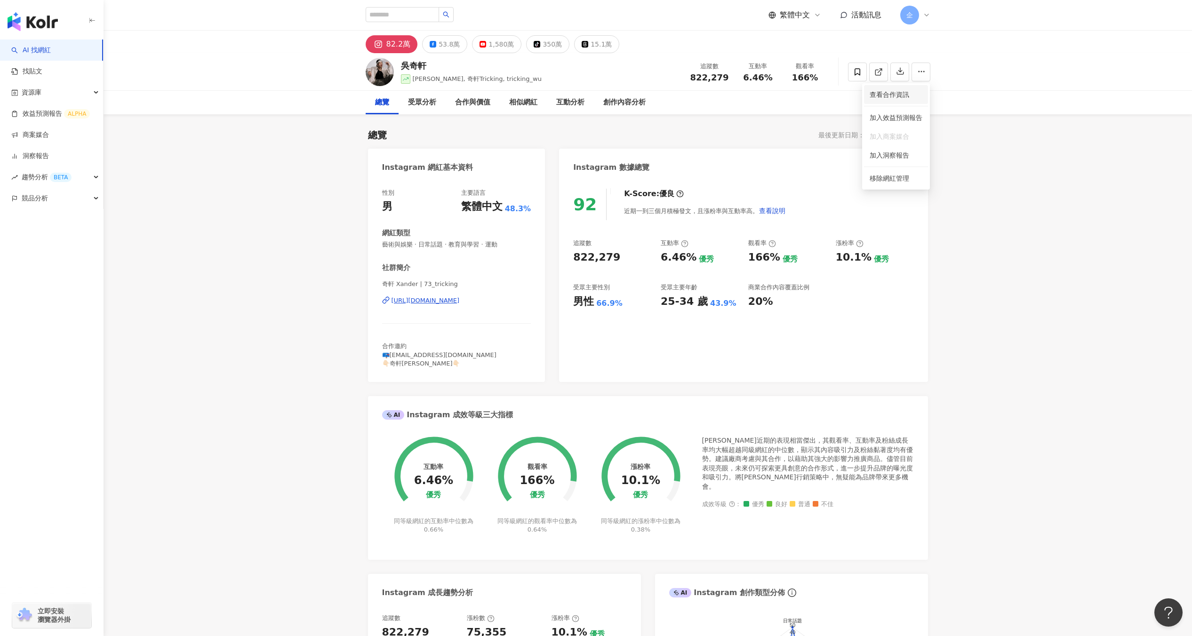
click at [913, 93] on span "查看合作資訊" at bounding box center [896, 94] width 53 height 10
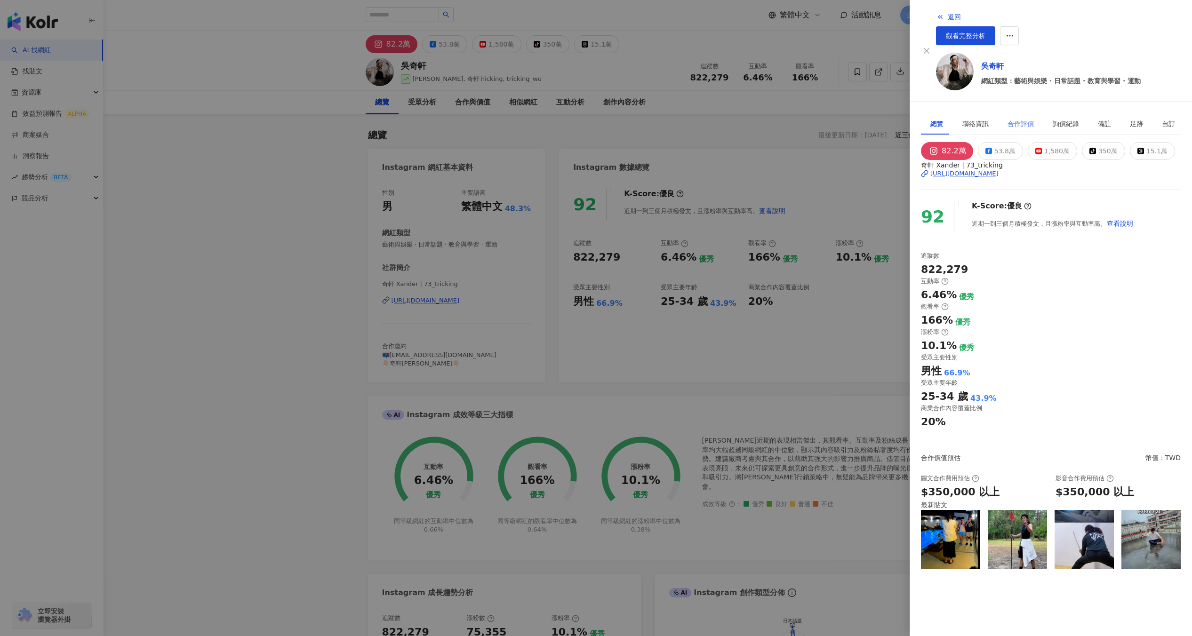
click at [1025, 113] on div "合作評價" at bounding box center [1020, 124] width 45 height 22
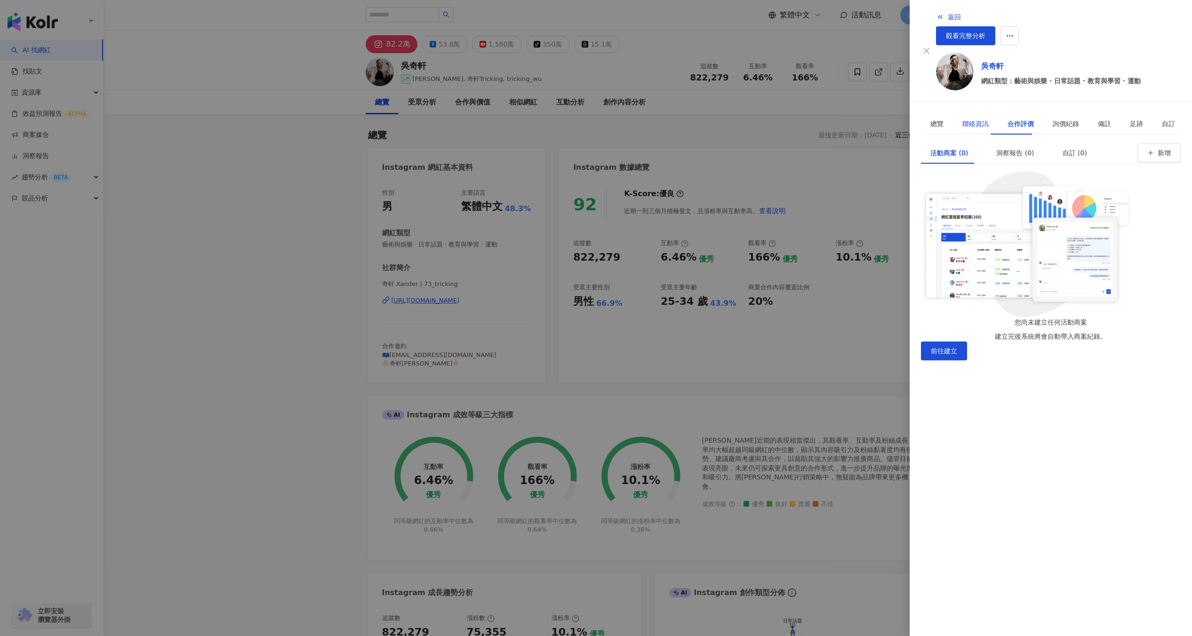
click at [982, 119] on div "聯絡資訊" at bounding box center [975, 124] width 26 height 10
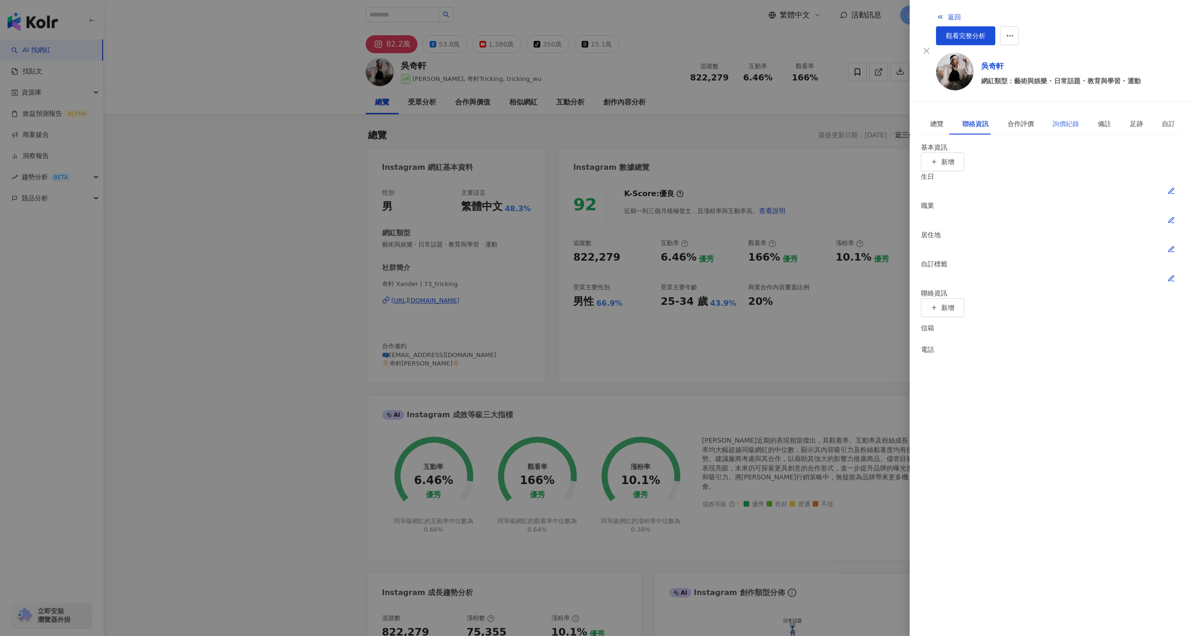
click at [1043, 113] on div "詢價紀錄" at bounding box center [1065, 124] width 45 height 22
click at [963, 119] on div "聯絡資訊" at bounding box center [975, 124] width 26 height 10
click at [702, 119] on div at bounding box center [596, 318] width 1192 height 636
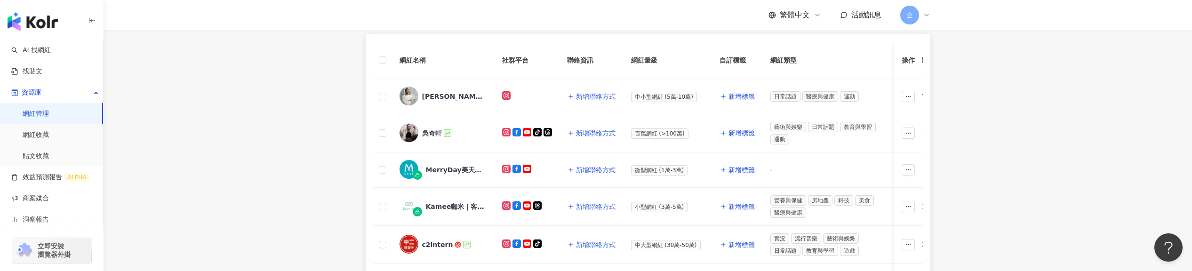
scroll to position [182, 0]
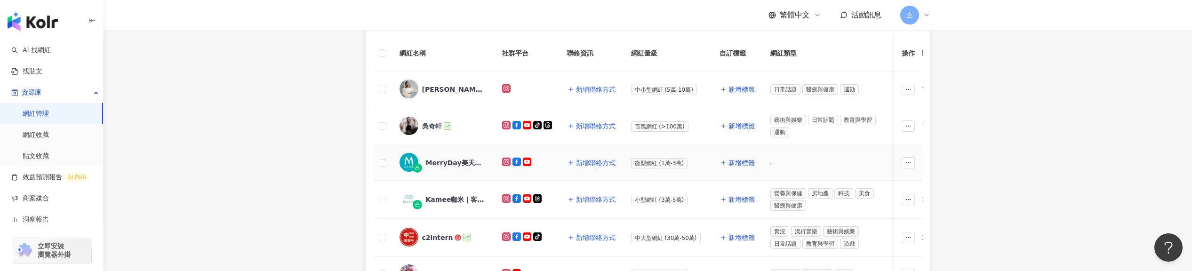
click at [454, 166] on div "MerryDay美天美點" at bounding box center [456, 162] width 61 height 9
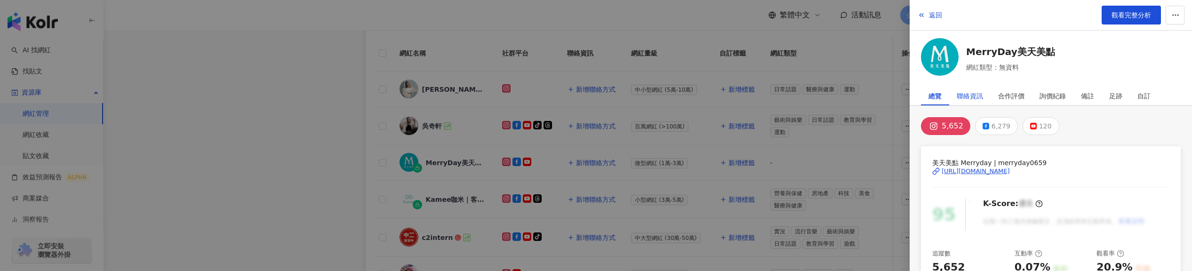
click at [981, 98] on div "聯絡資訊" at bounding box center [970, 96] width 26 height 19
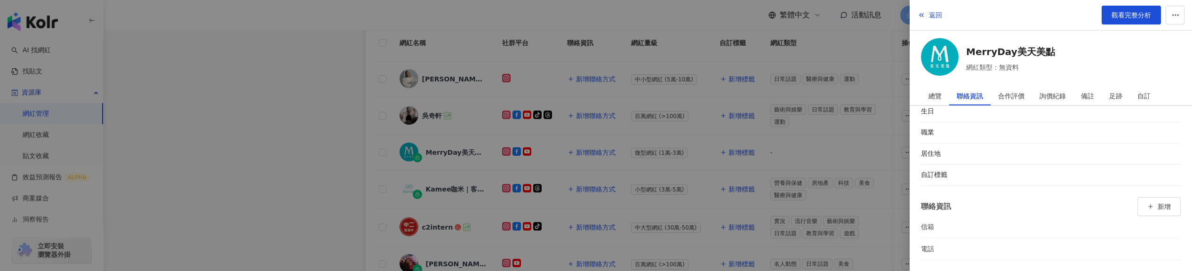
scroll to position [35, 0]
